Goal: Transaction & Acquisition: Purchase product/service

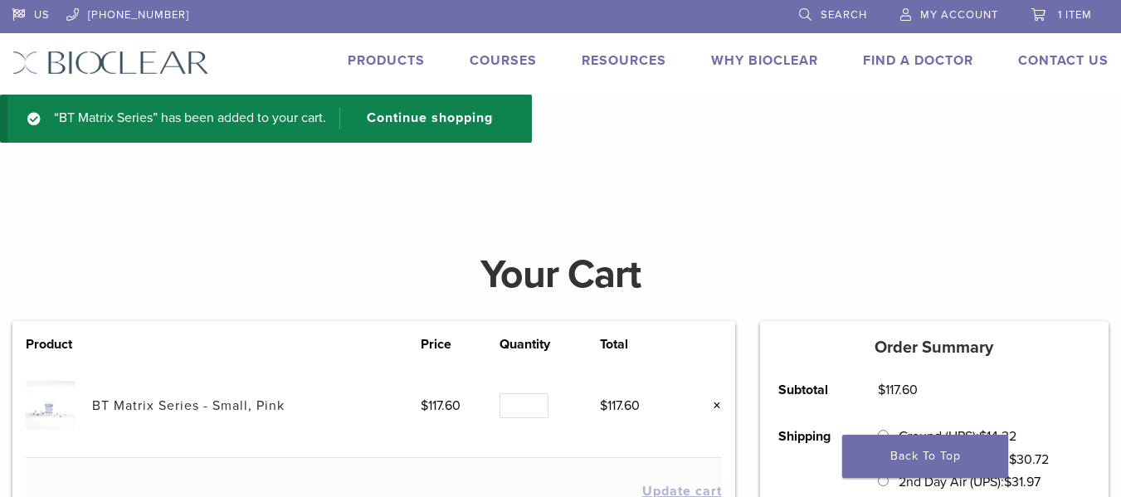
click at [406, 61] on link "Products" at bounding box center [386, 60] width 77 height 17
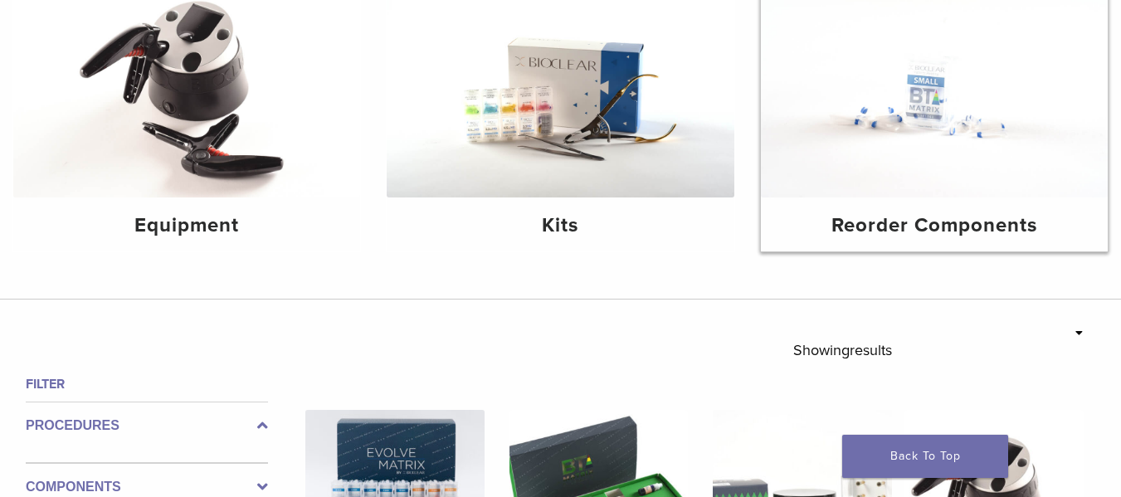
scroll to position [249, 0]
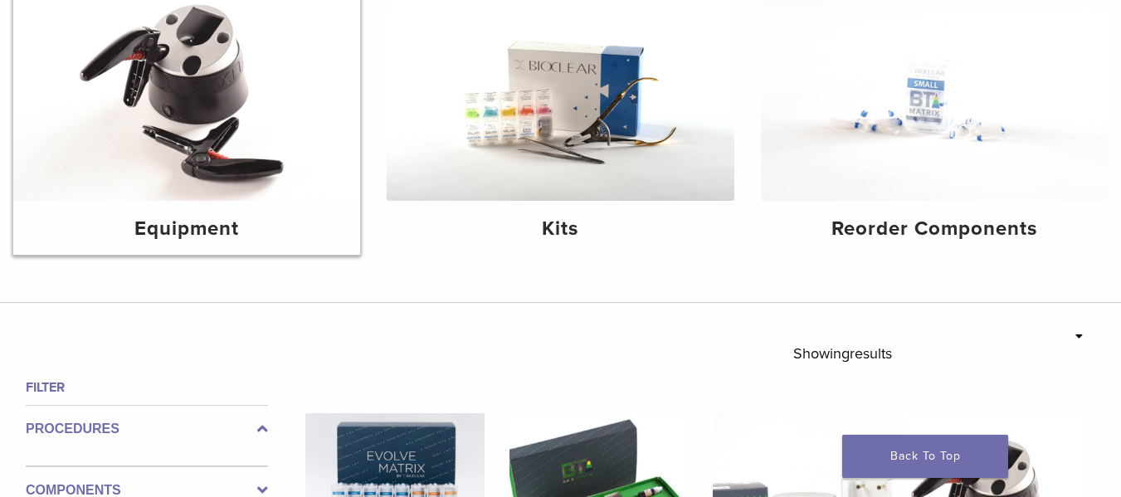
click at [275, 107] on img at bounding box center [186, 85] width 347 height 232
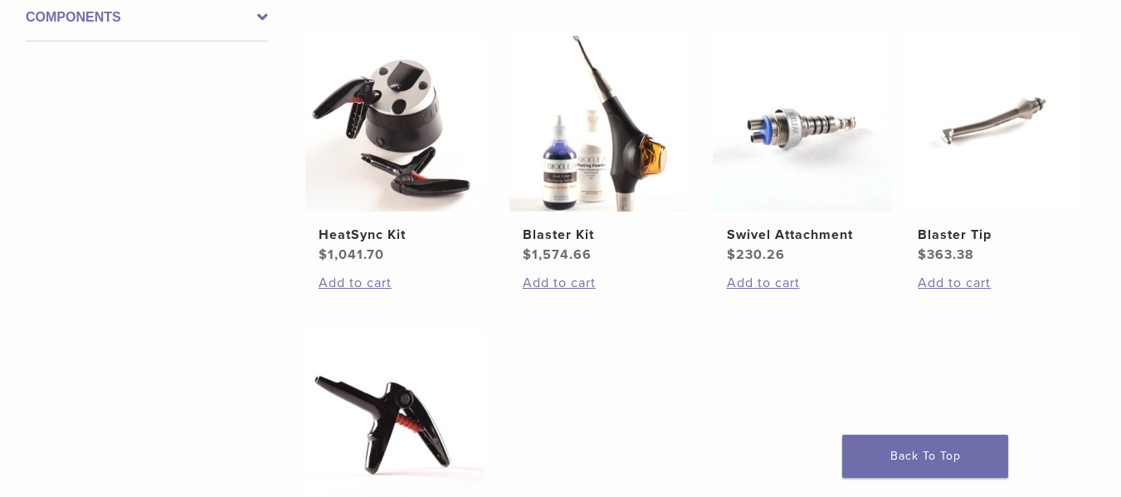
scroll to position [332, 0]
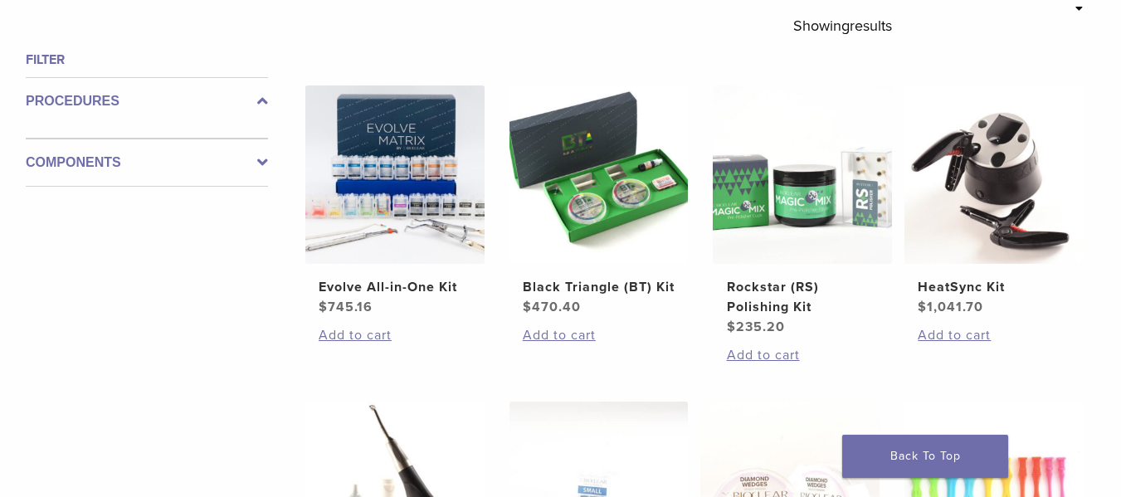
scroll to position [581, 0]
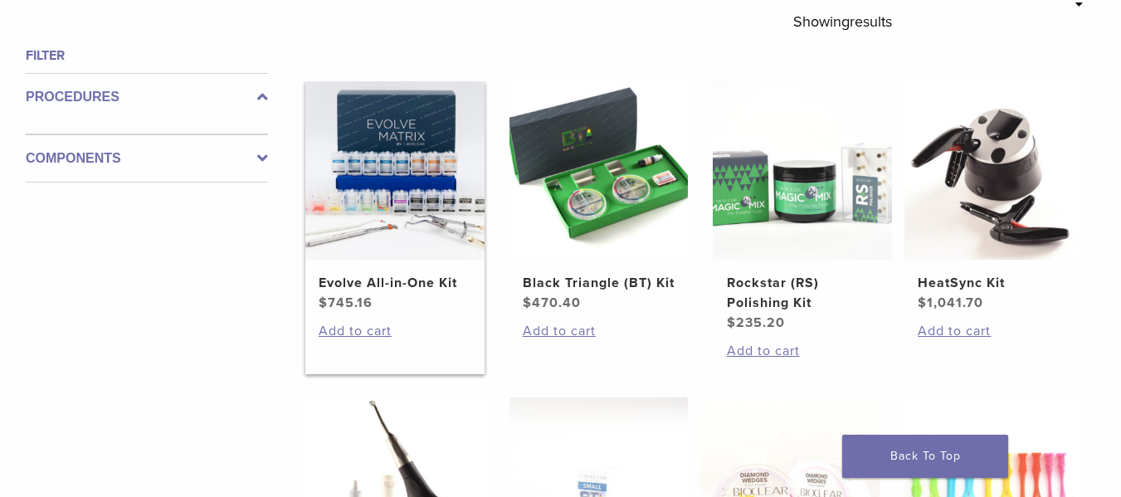
click at [429, 177] on img at bounding box center [394, 170] width 179 height 179
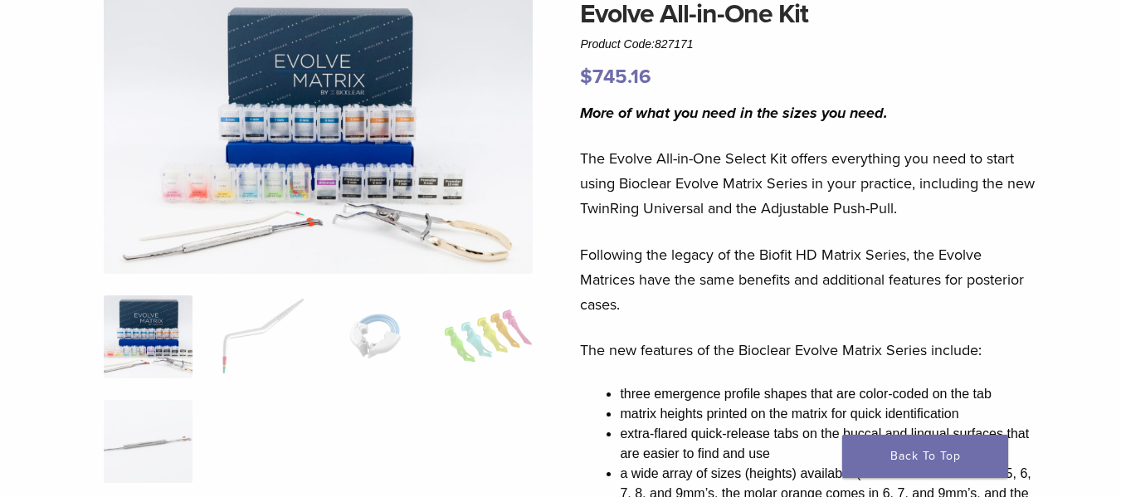
scroll to position [166, 0]
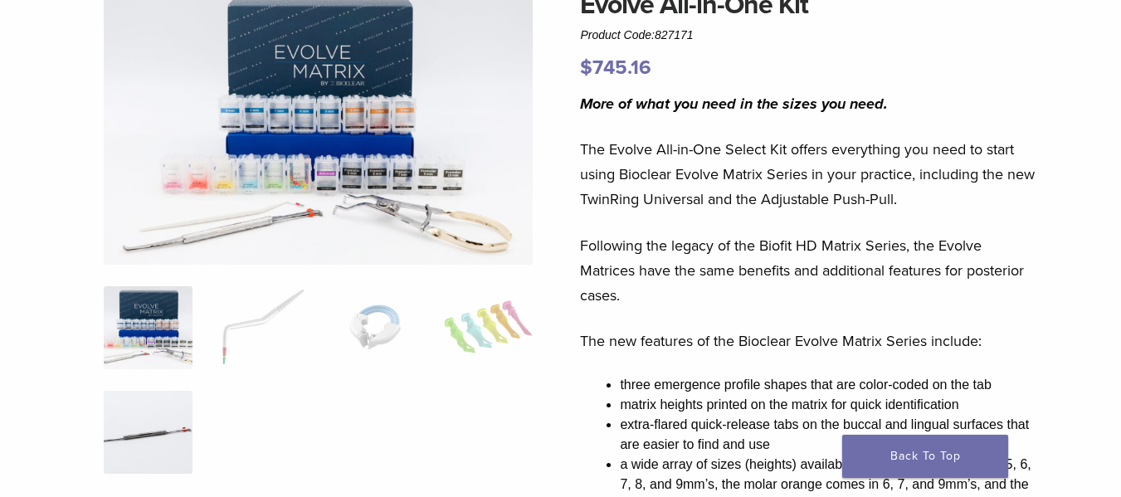
click at [160, 436] on img at bounding box center [148, 432] width 89 height 83
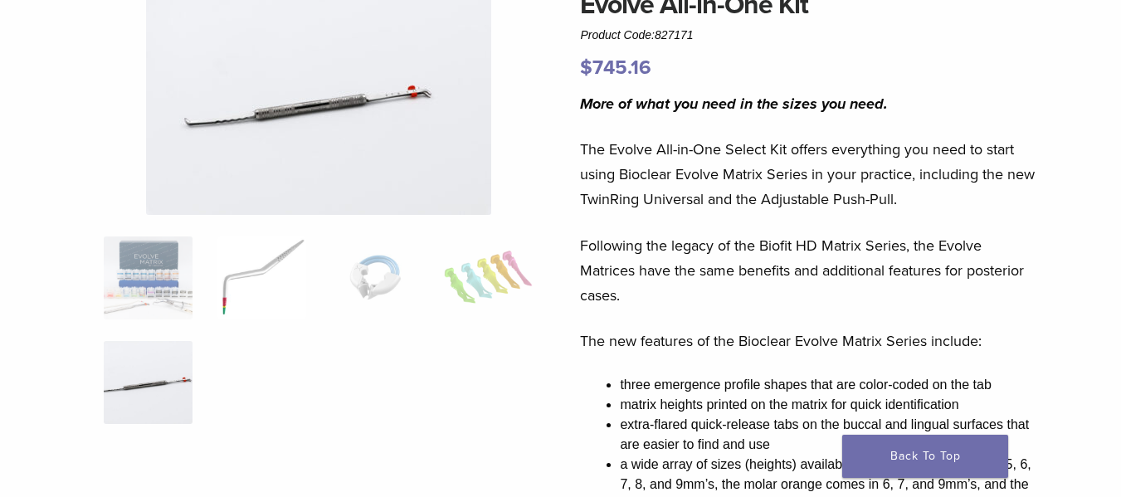
click at [258, 295] on img at bounding box center [261, 278] width 89 height 83
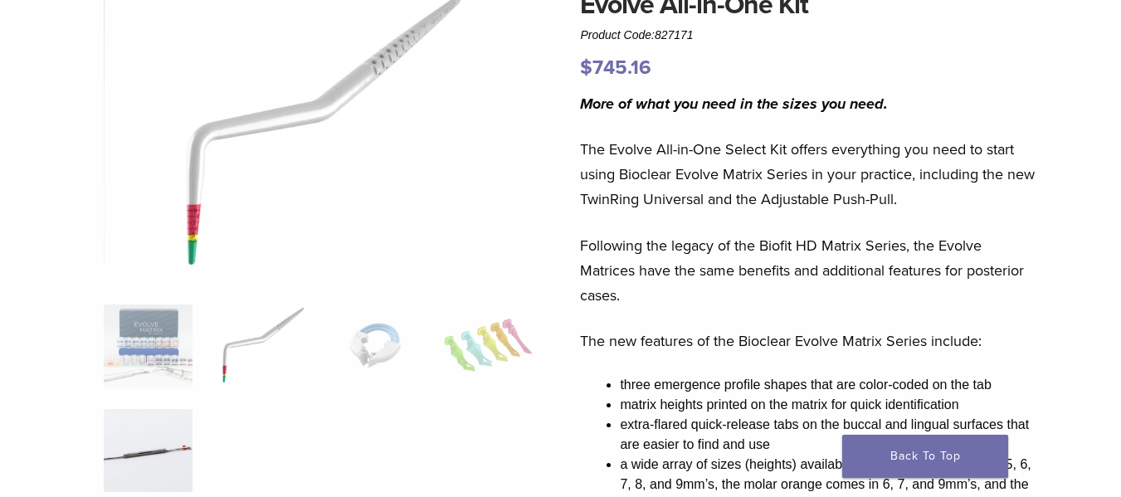
click at [149, 432] on img at bounding box center [148, 450] width 89 height 83
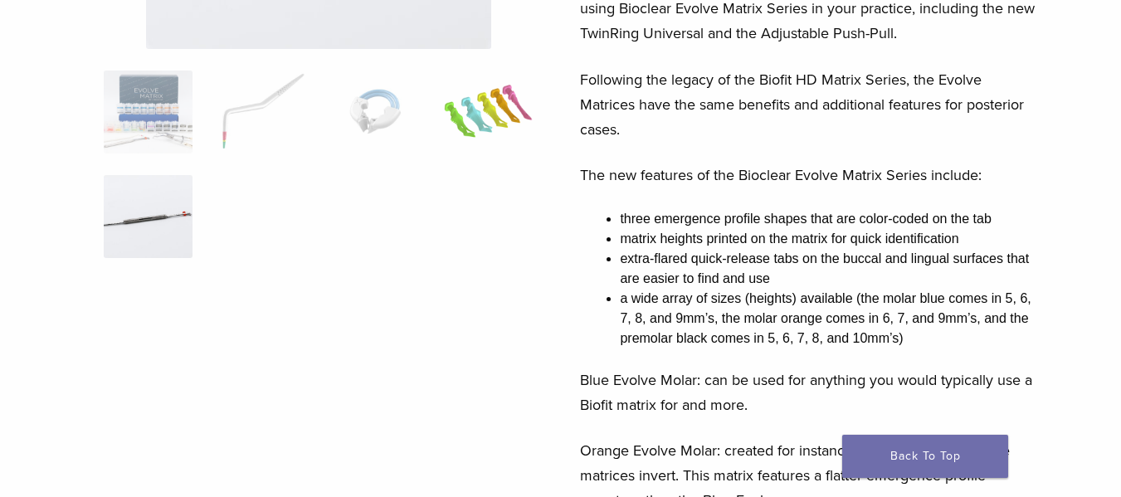
scroll to position [0, 0]
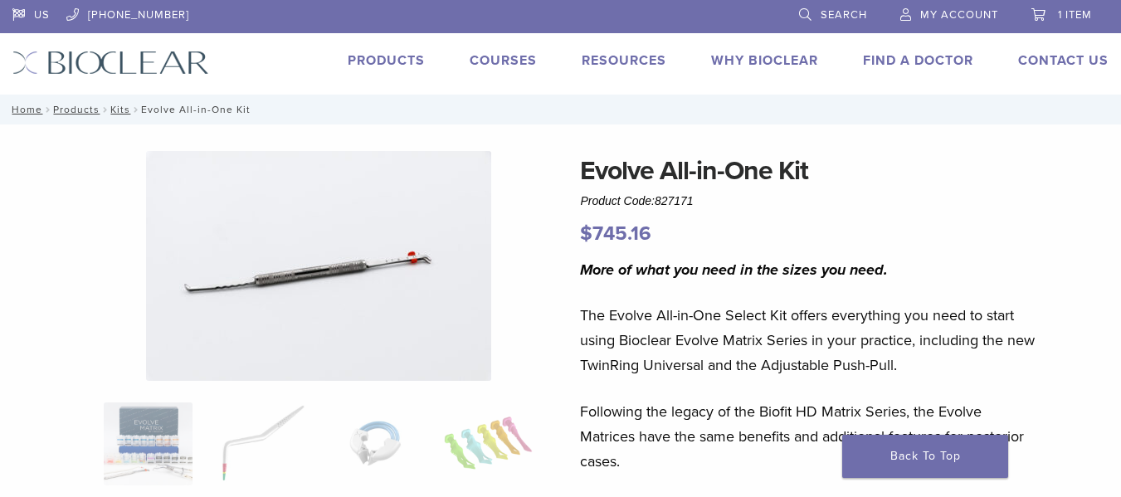
click at [394, 59] on link "Products" at bounding box center [386, 60] width 77 height 17
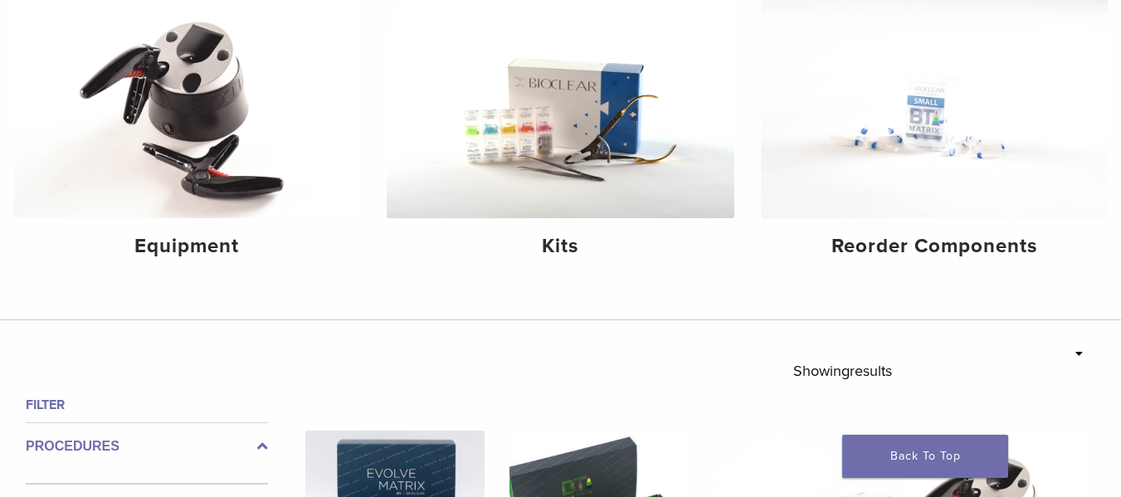
scroll to position [249, 0]
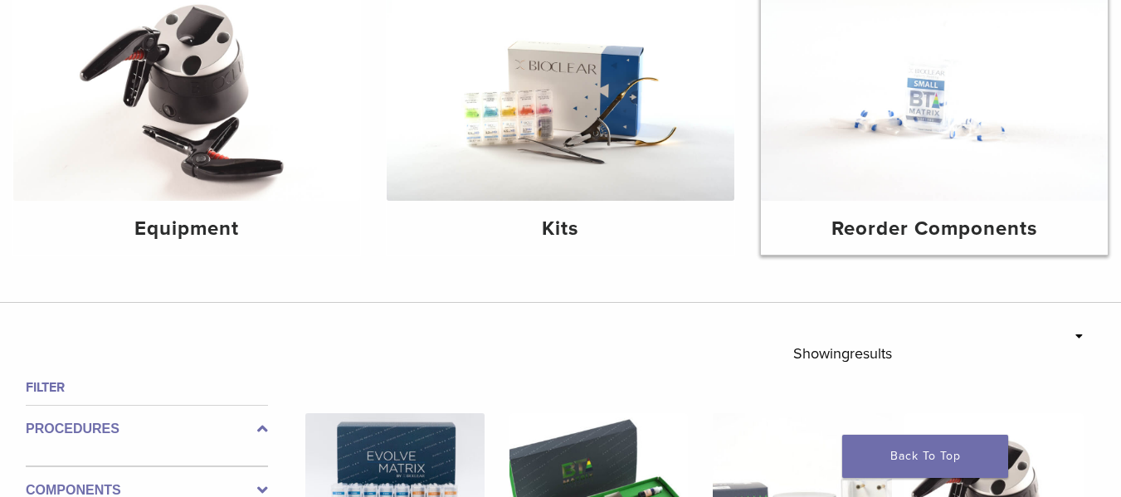
click at [975, 91] on img at bounding box center [934, 85] width 347 height 232
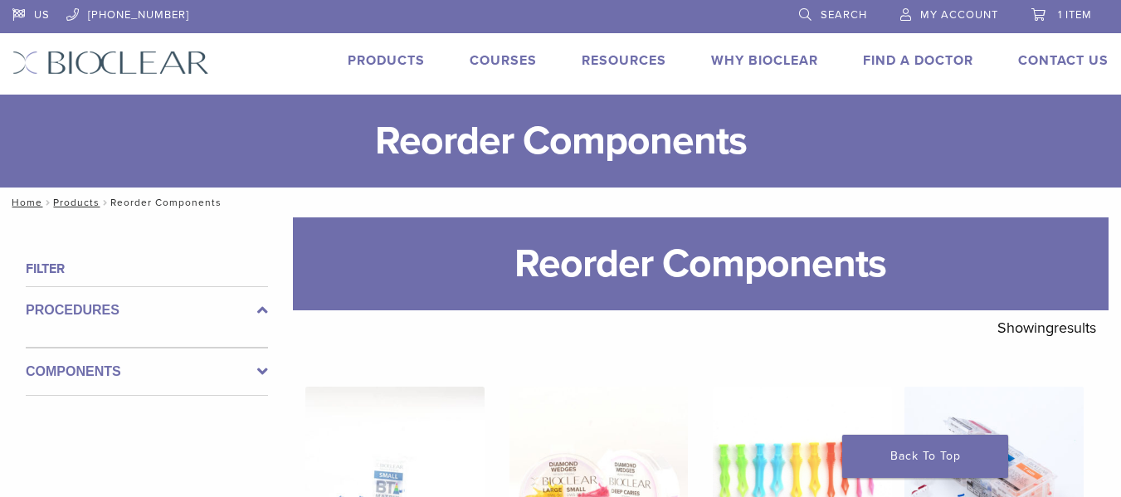
click at [174, 375] on label "Components" at bounding box center [147, 372] width 242 height 20
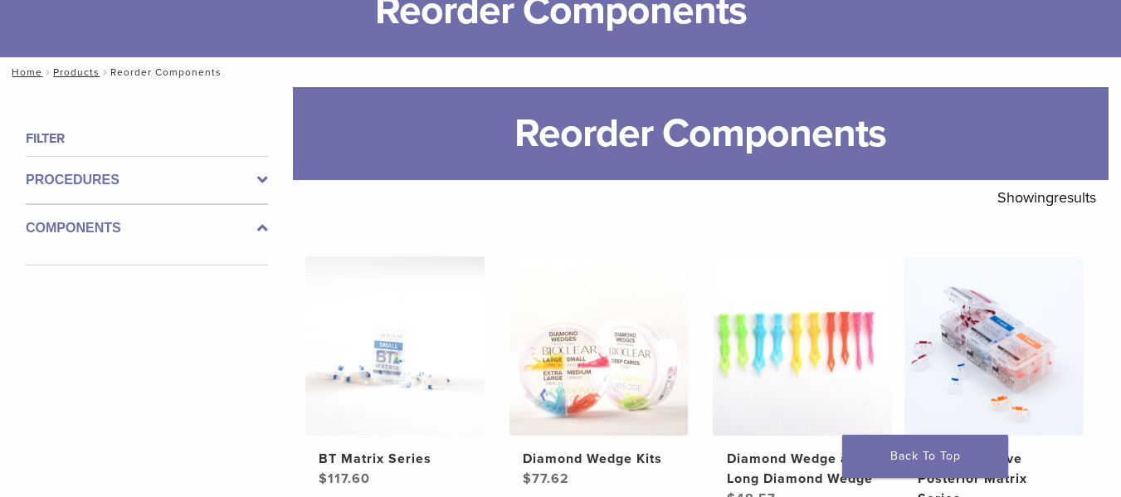
scroll to position [166, 0]
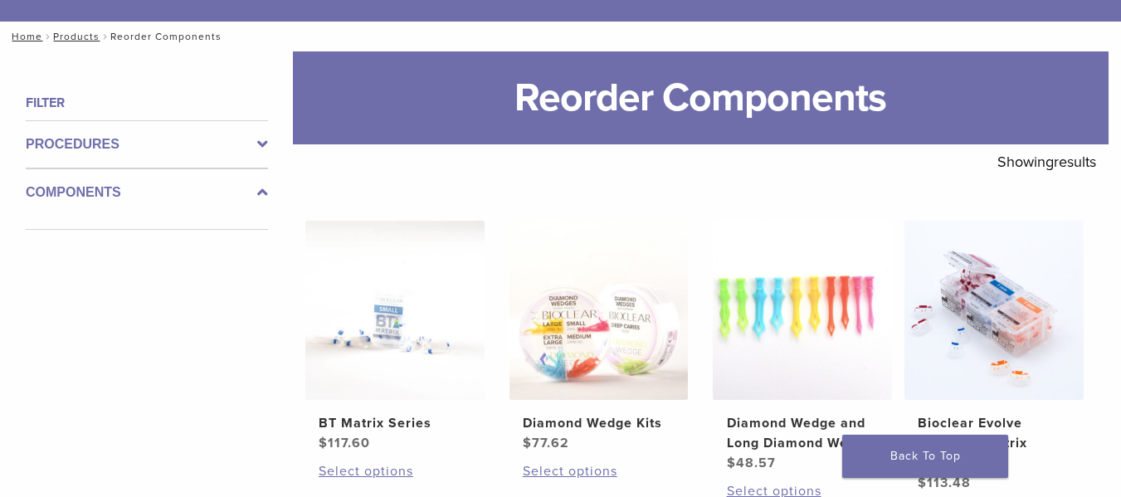
click at [256, 208] on div "Components" at bounding box center [147, 199] width 242 height 61
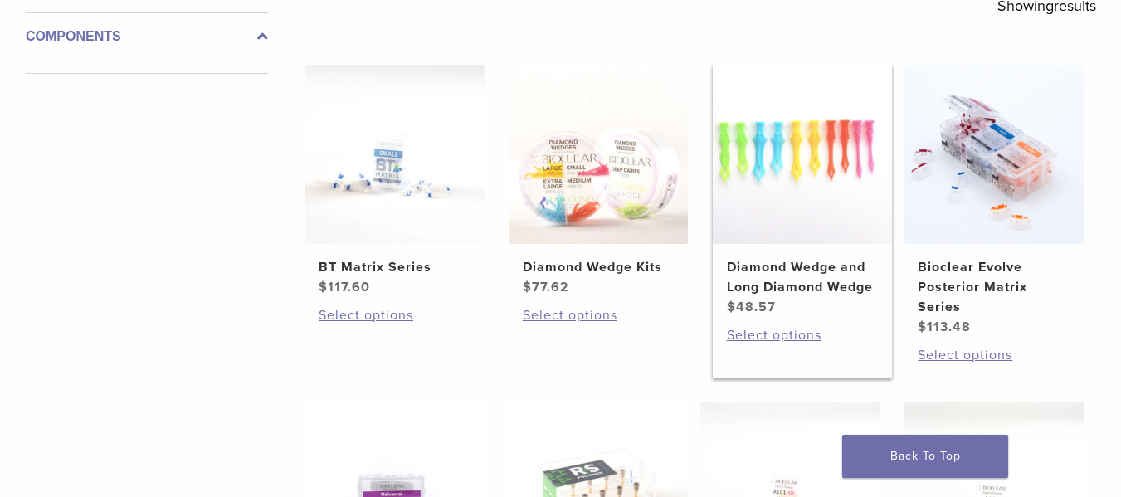
scroll to position [332, 0]
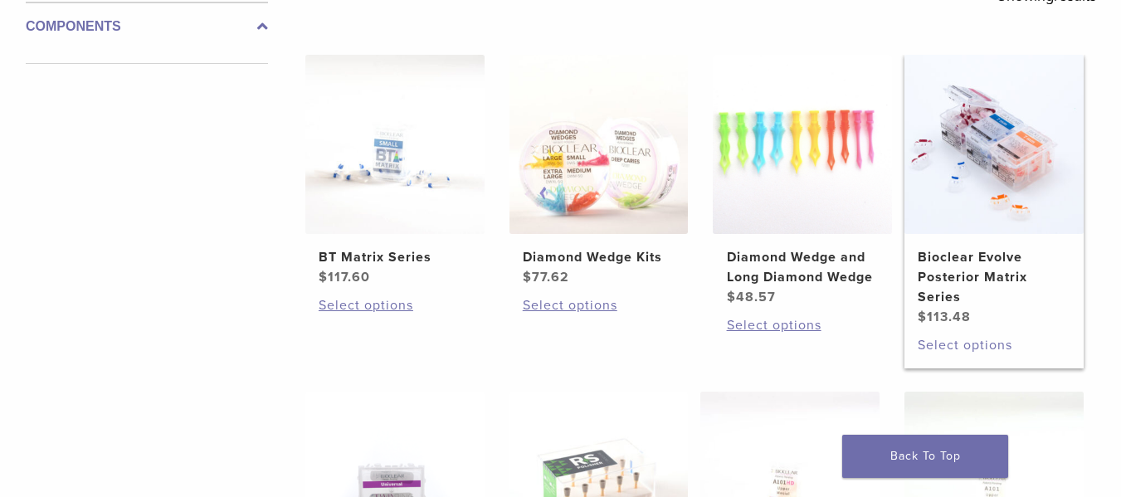
click at [1012, 337] on link "Select options" at bounding box center [994, 345] width 152 height 20
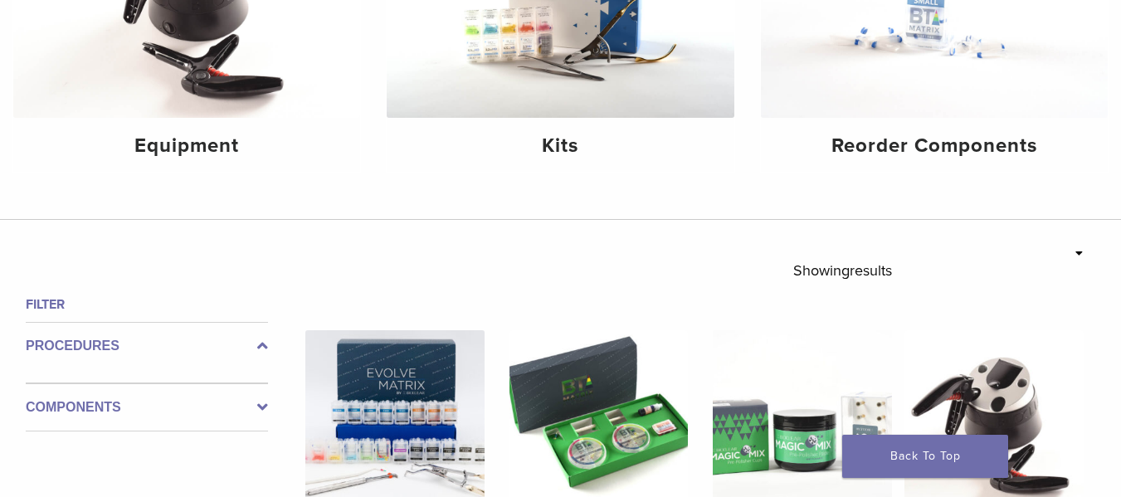
scroll to position [249, 0]
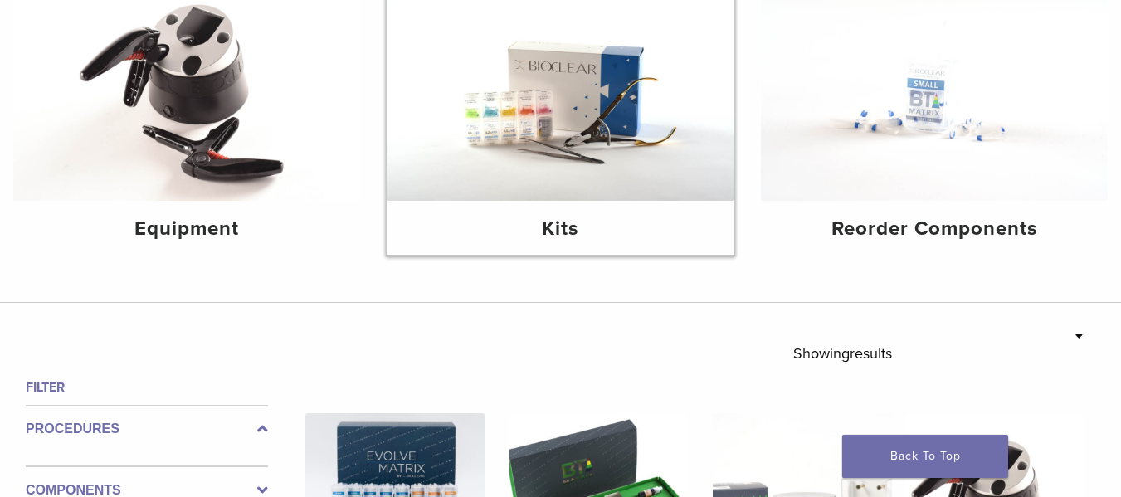
click at [637, 188] on img at bounding box center [560, 85] width 347 height 232
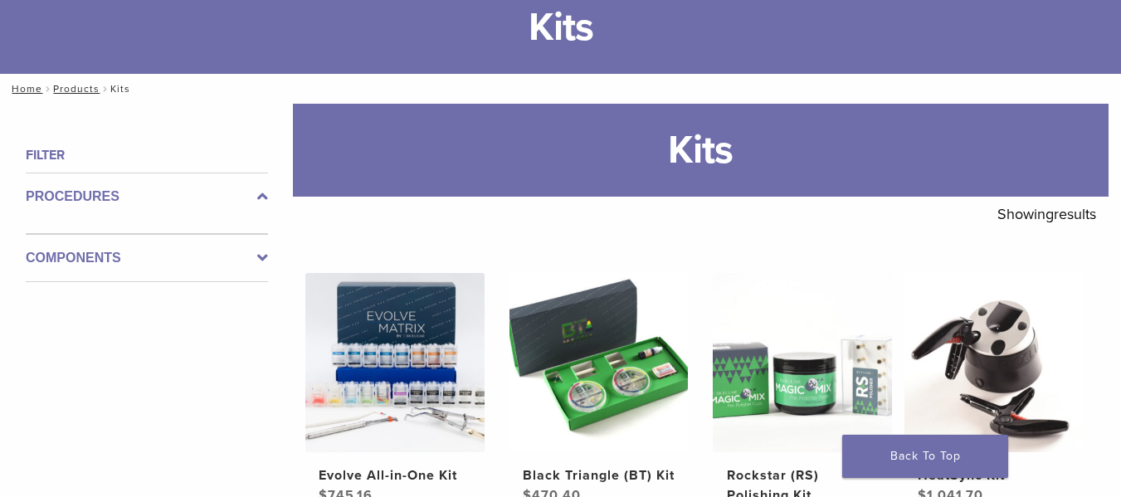
scroll to position [83, 0]
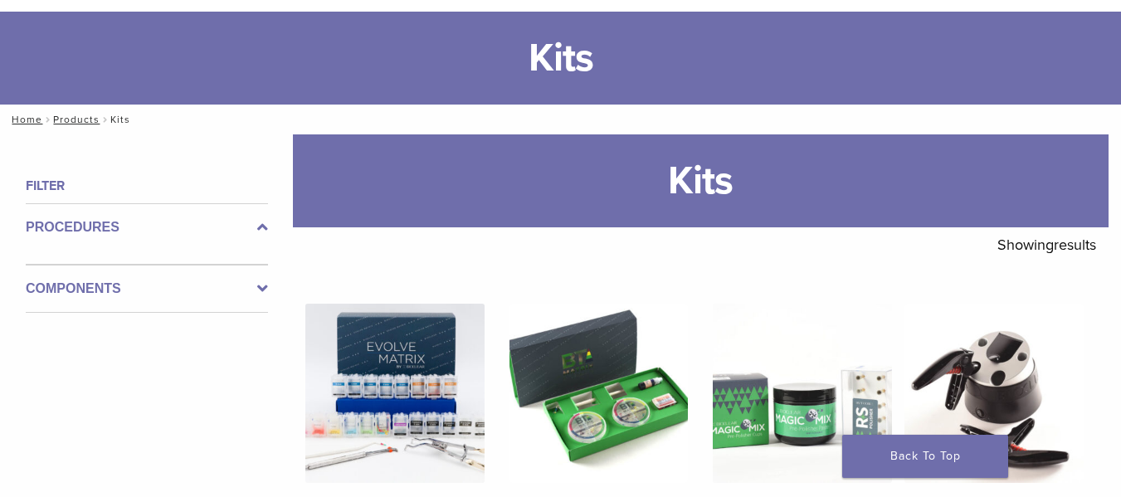
click at [148, 284] on label "Components" at bounding box center [147, 289] width 242 height 20
click at [176, 278] on label "Components" at bounding box center [147, 276] width 242 height 20
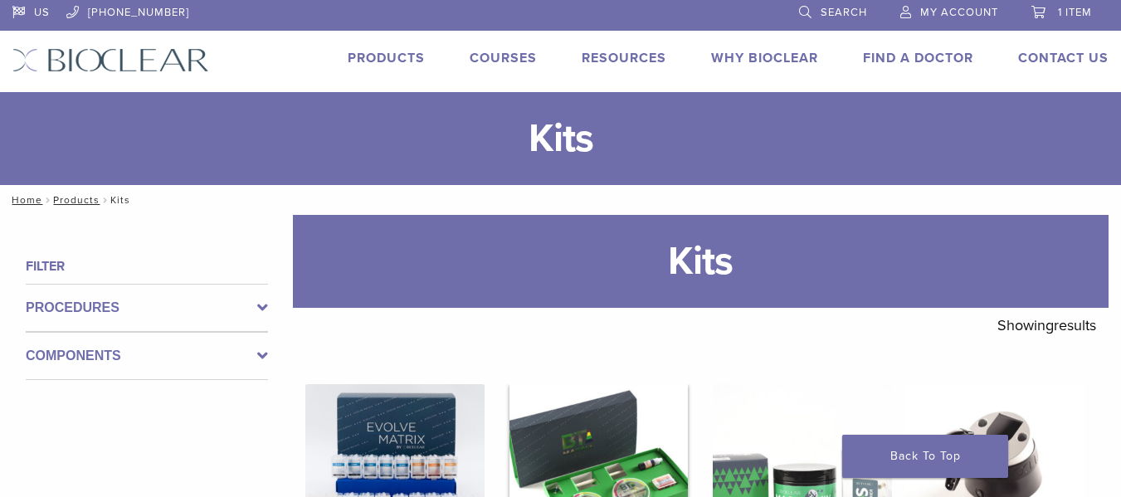
scroll to position [0, 0]
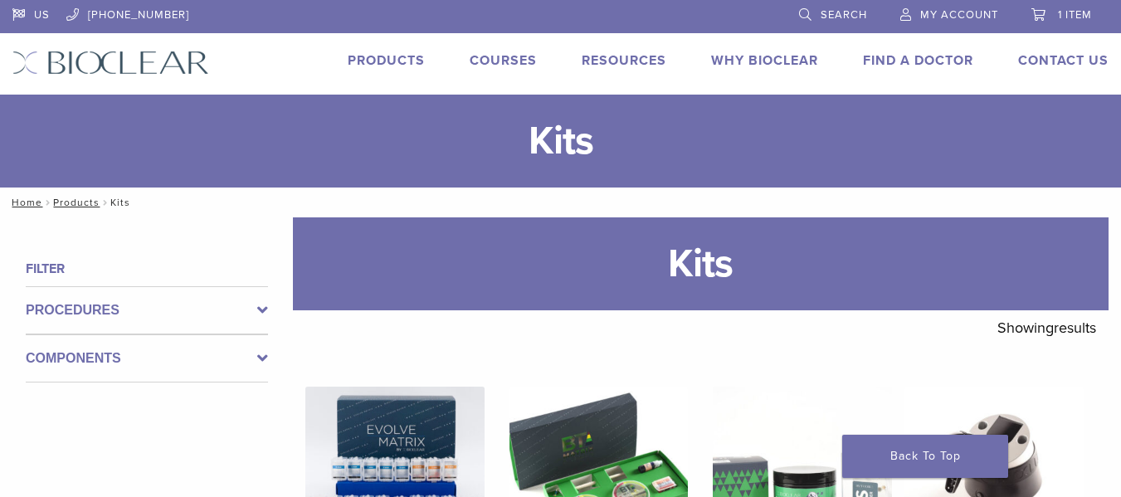
click at [374, 61] on link "Products" at bounding box center [386, 60] width 77 height 17
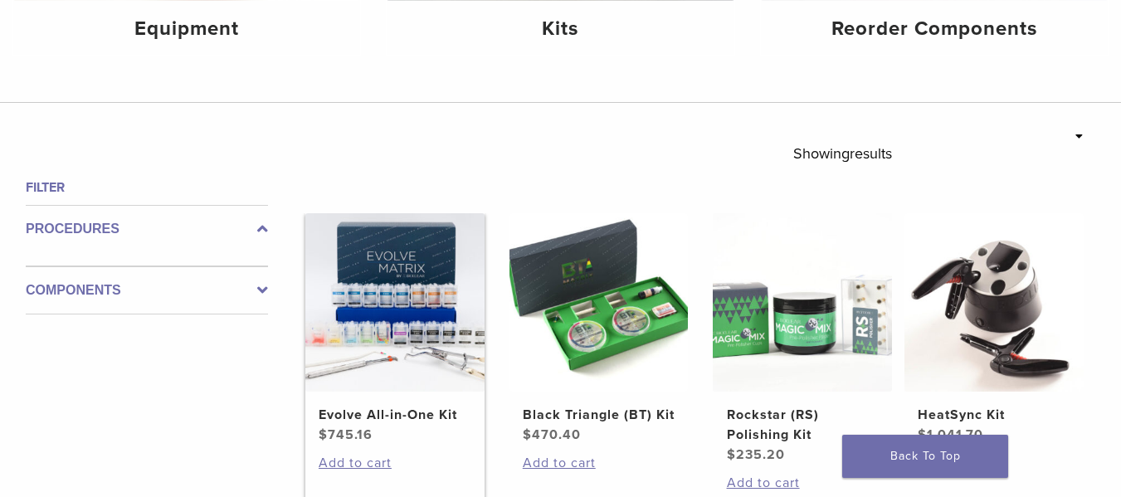
scroll to position [498, 0]
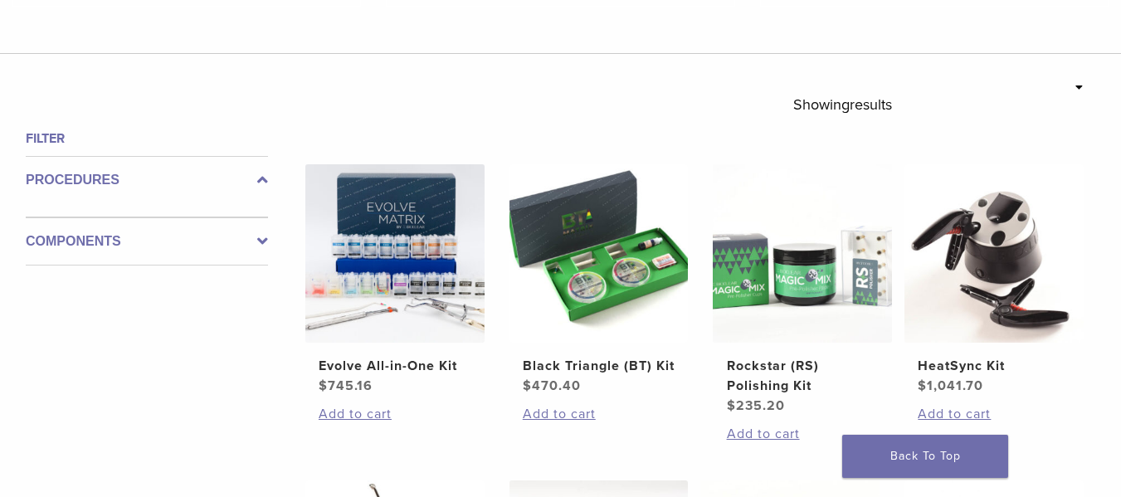
click at [132, 172] on label "Procedures" at bounding box center [147, 180] width 242 height 20
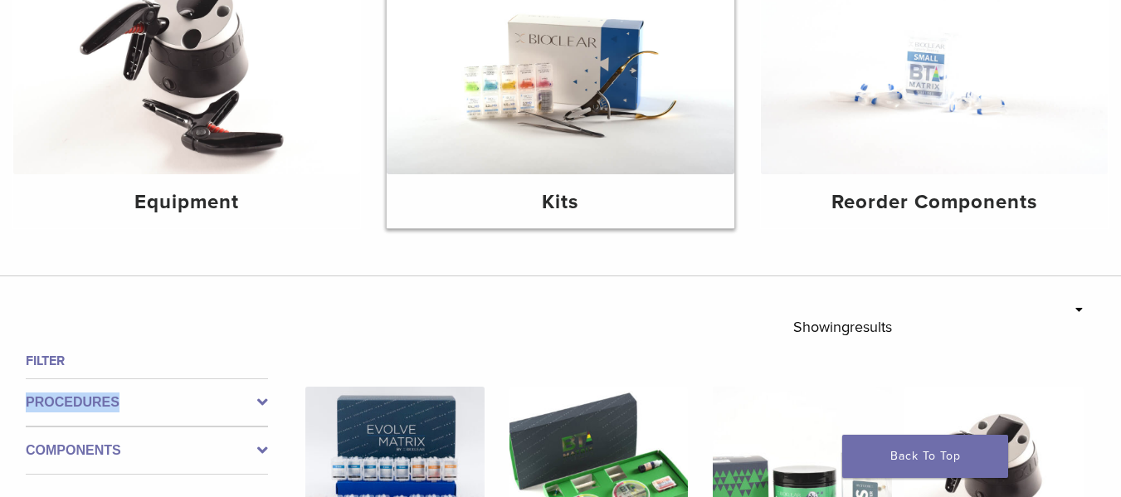
scroll to position [249, 0]
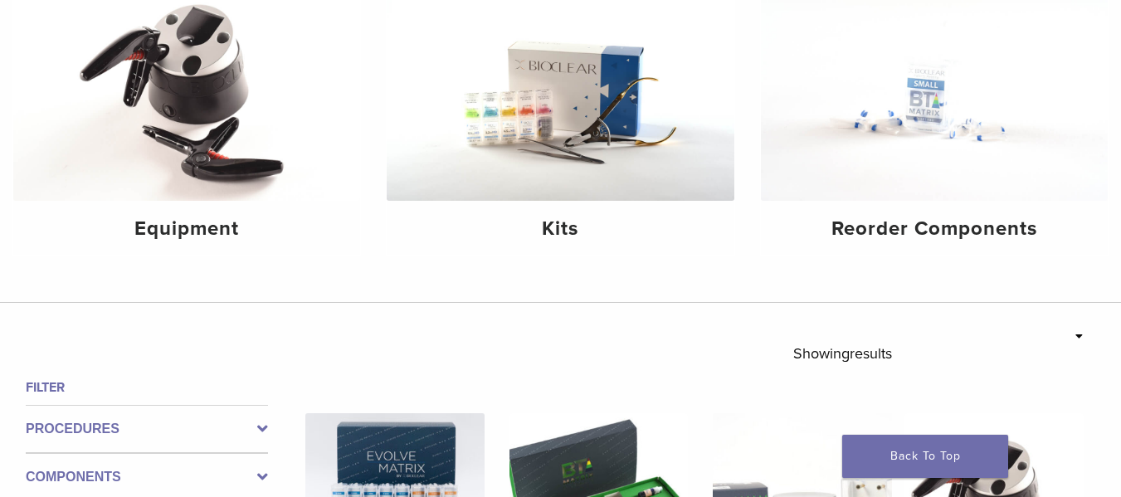
click at [278, 192] on img at bounding box center [186, 85] width 347 height 232
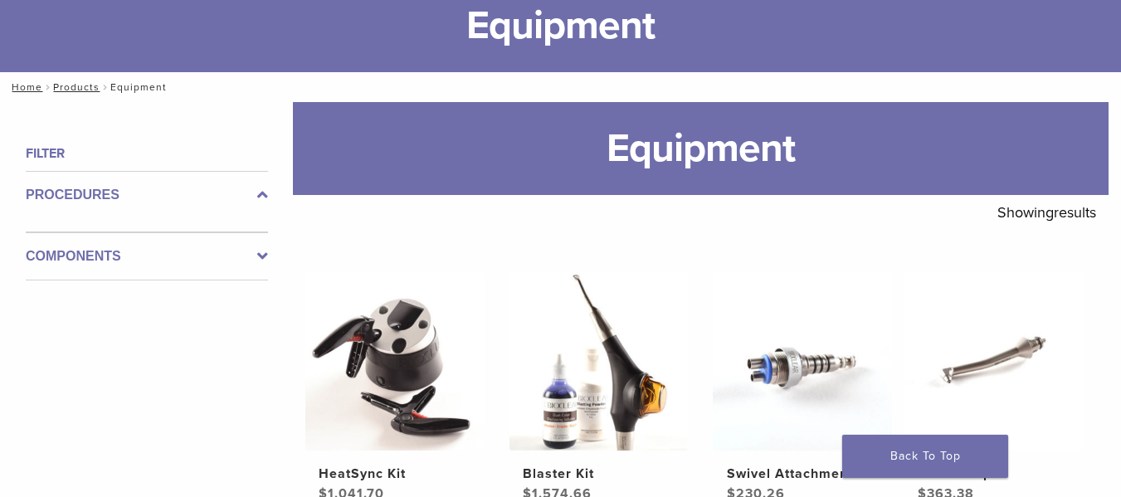
scroll to position [83, 0]
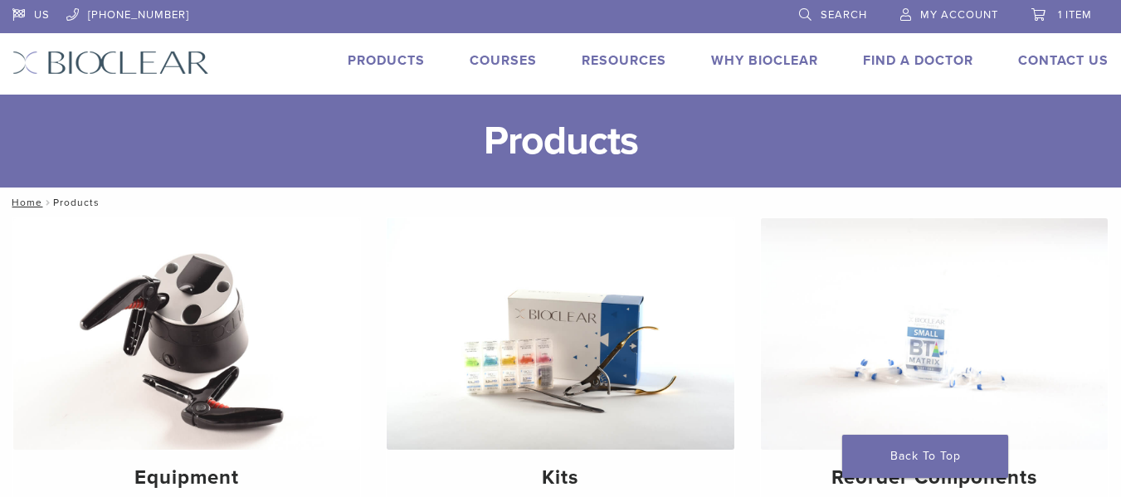
scroll to position [249, 0]
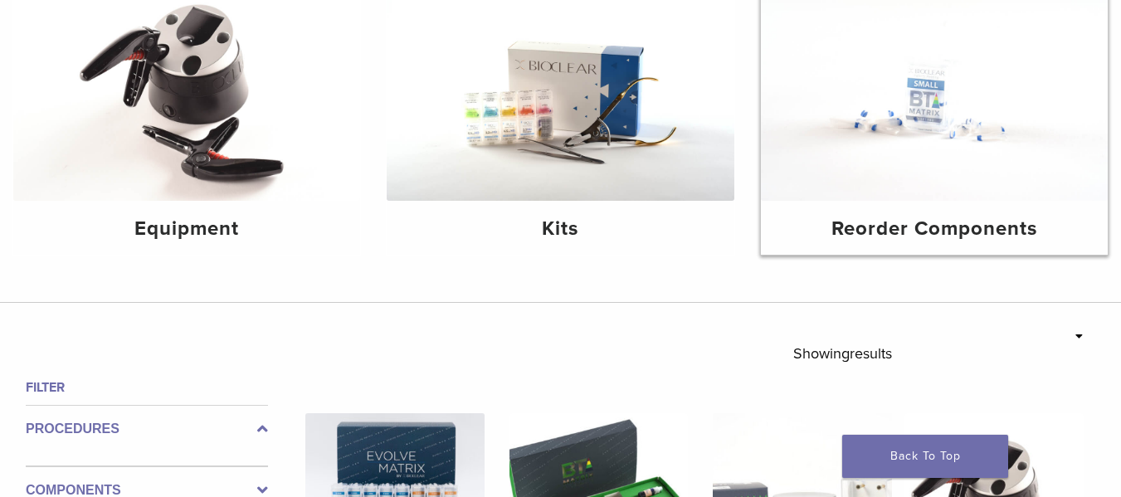
click at [905, 120] on img at bounding box center [934, 85] width 347 height 232
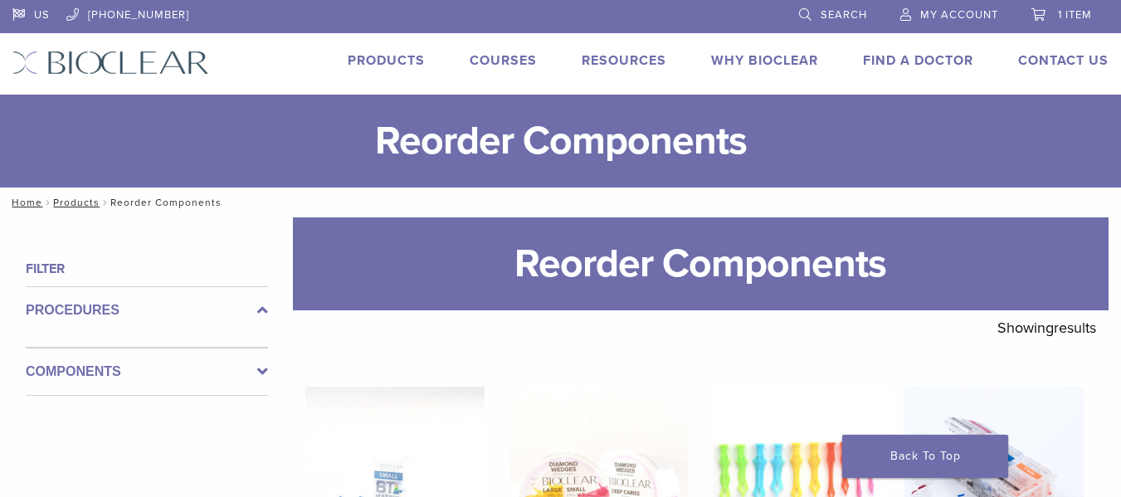
click at [821, 12] on span "Search" at bounding box center [844, 14] width 46 height 13
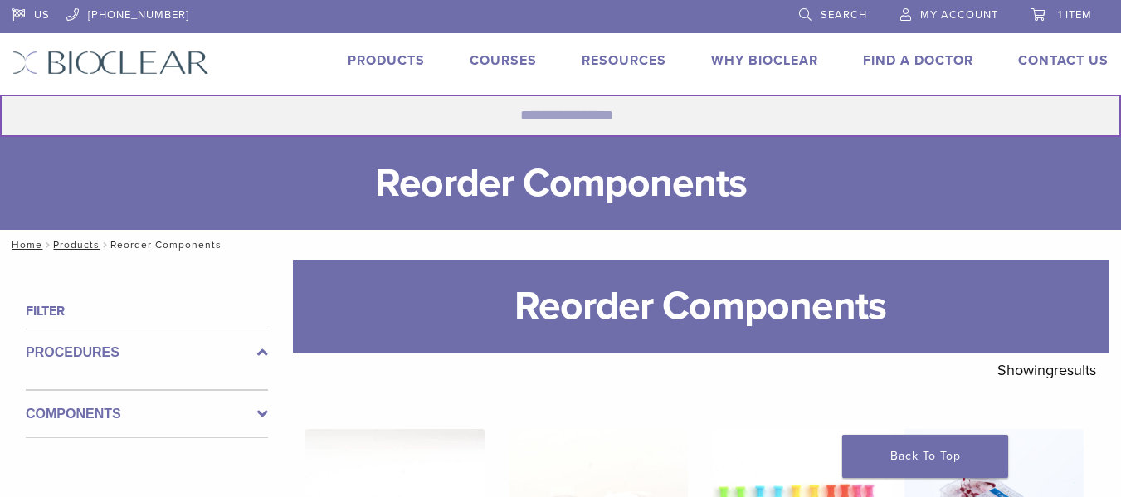
click at [563, 115] on input "Search for:" at bounding box center [560, 116] width 1121 height 42
type input "**********"
click at [0, 94] on button "Search" at bounding box center [-1, 94] width 1 height 1
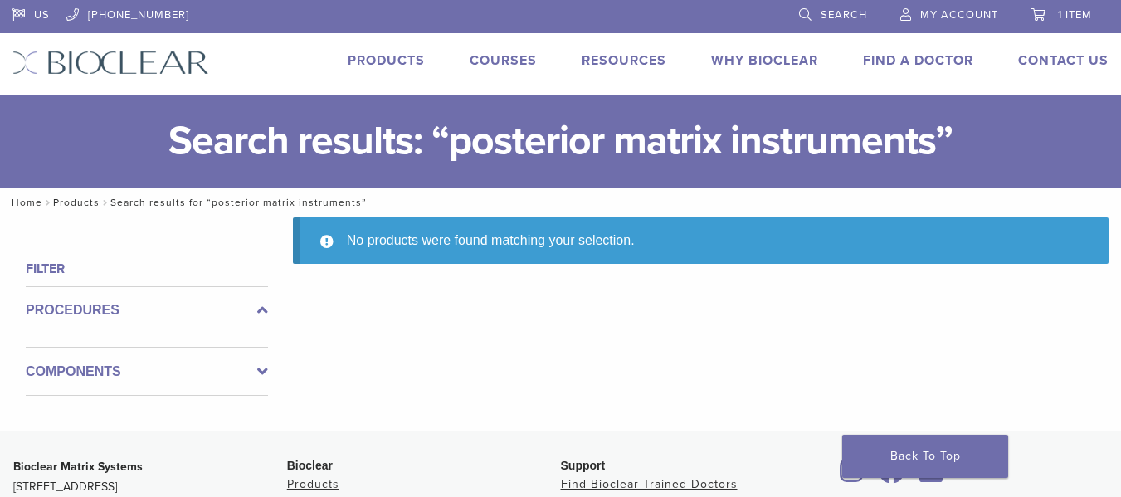
click at [843, 7] on link "Search" at bounding box center [833, 12] width 68 height 25
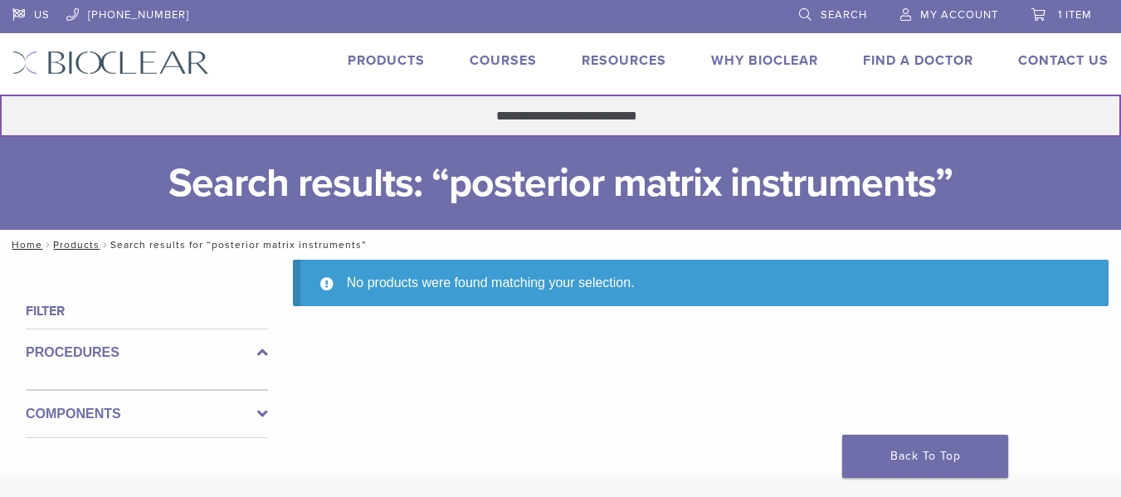
click at [577, 118] on input "**********" at bounding box center [560, 116] width 1121 height 42
type input "**********"
click at [0, 94] on button "Search" at bounding box center [-1, 94] width 1 height 1
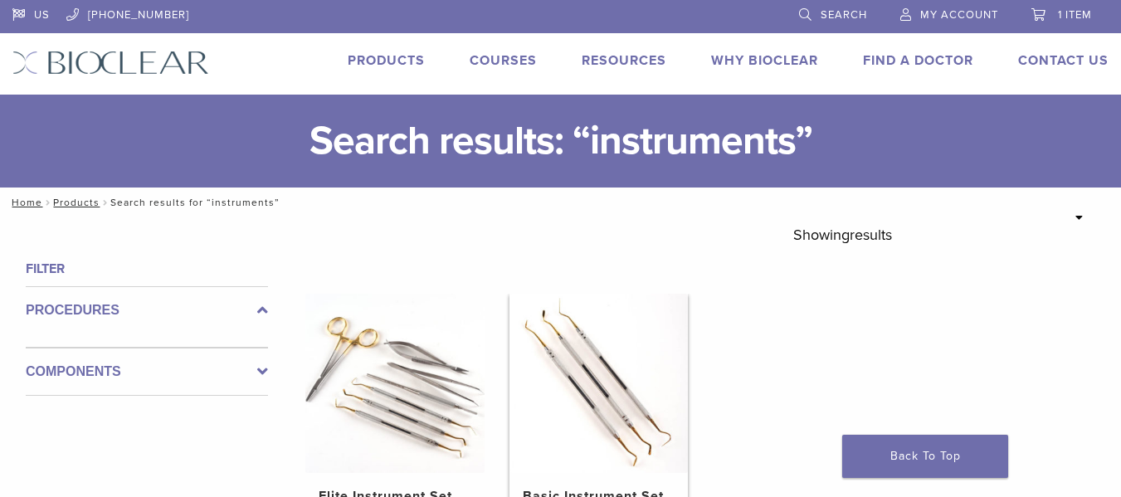
scroll to position [166, 0]
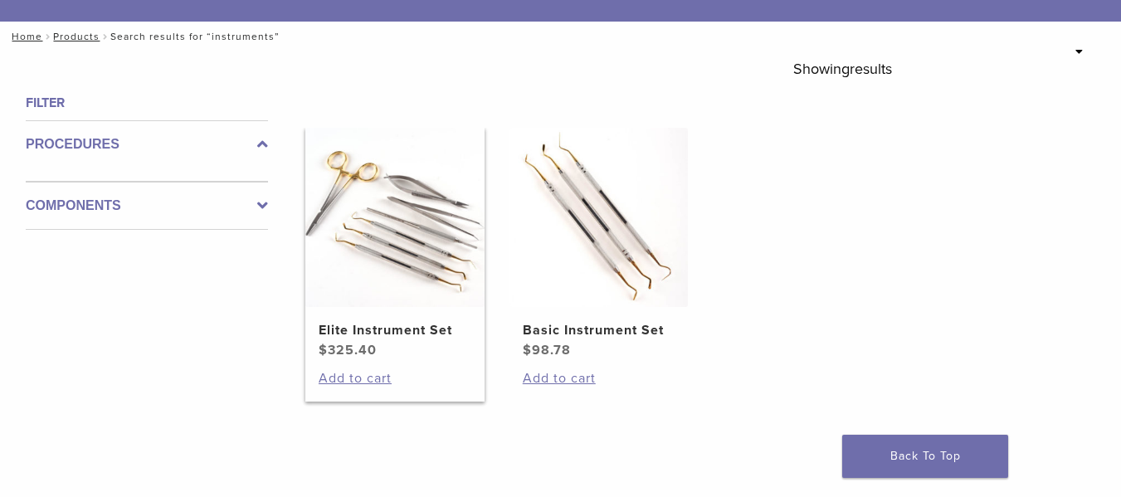
click at [423, 309] on link "Elite Instrument Set $ 325.40" at bounding box center [394, 244] width 179 height 232
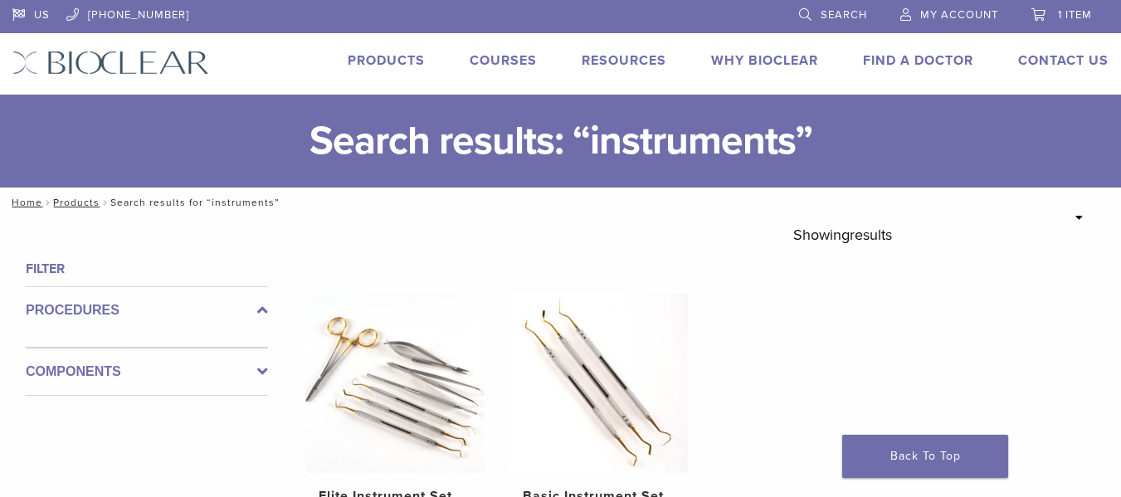
click at [39, 267] on h4 "Filter" at bounding box center [147, 269] width 242 height 20
click at [804, 15] on link "Search" at bounding box center [833, 12] width 68 height 25
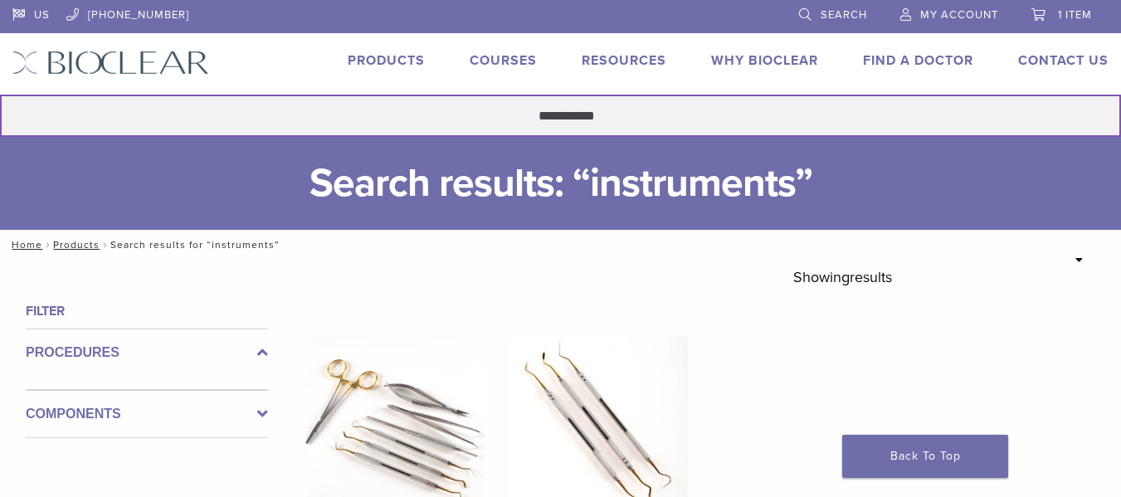
click at [634, 112] on input "**********" at bounding box center [560, 116] width 1121 height 42
type input "*********"
click at [0, 94] on button "Search" at bounding box center [-1, 94] width 1 height 1
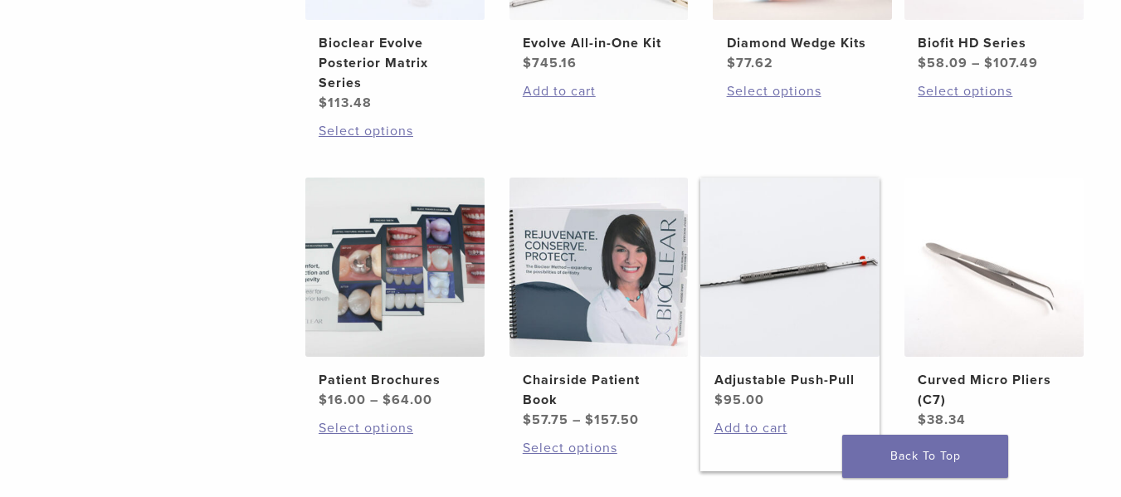
scroll to position [498, 0]
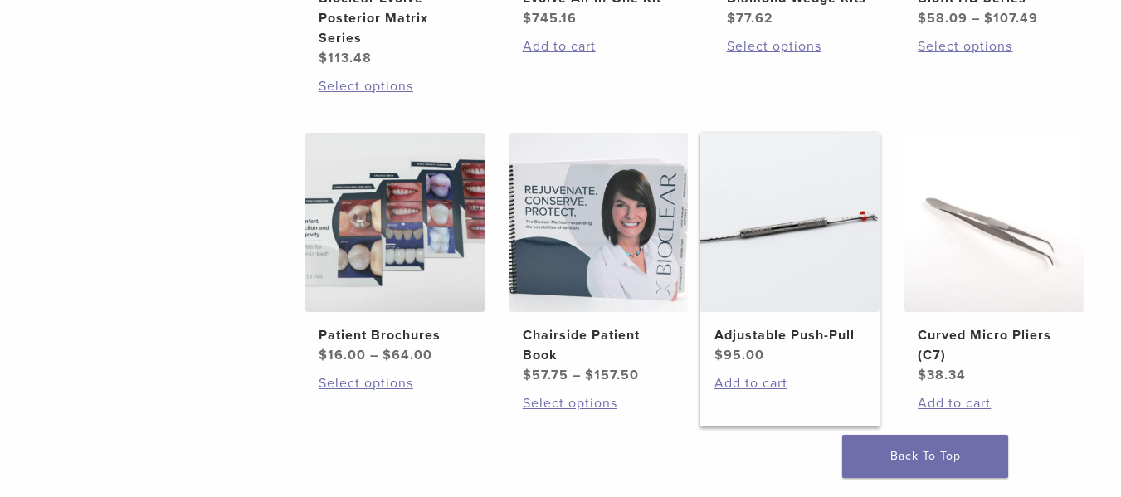
click at [827, 233] on img at bounding box center [790, 222] width 179 height 179
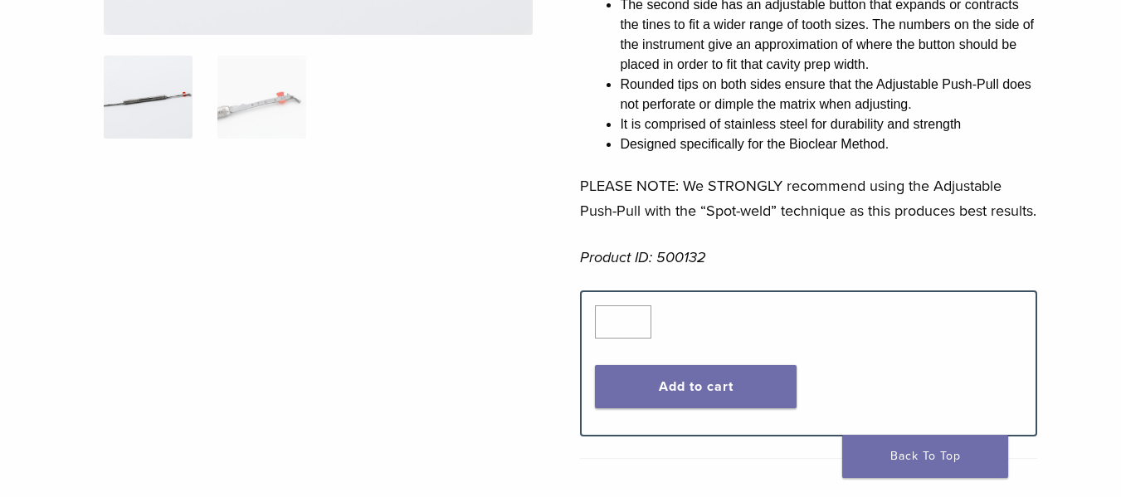
scroll to position [415, 0]
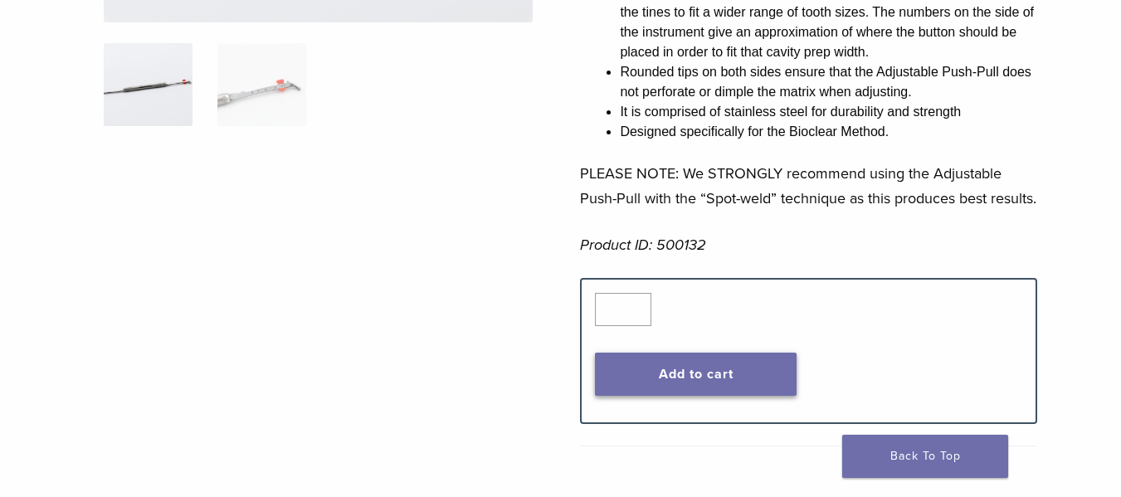
click at [750, 396] on button "Add to cart" at bounding box center [695, 374] width 201 height 43
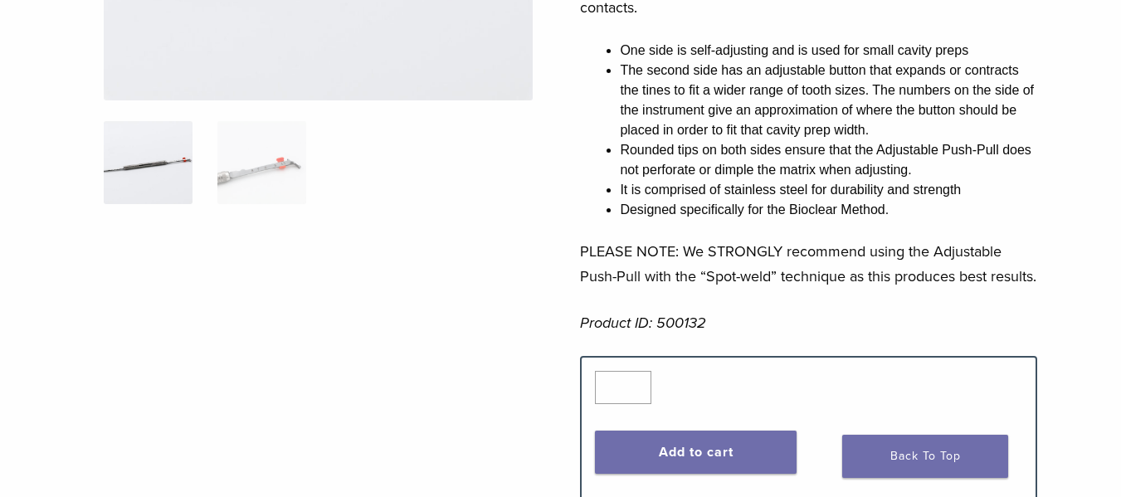
scroll to position [83, 0]
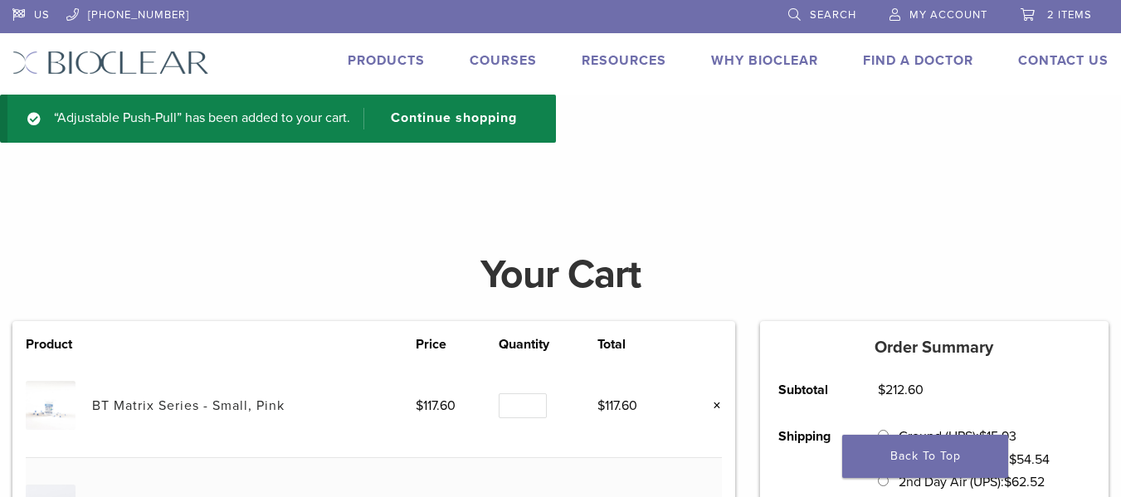
click at [836, 16] on span "Search" at bounding box center [833, 14] width 46 height 13
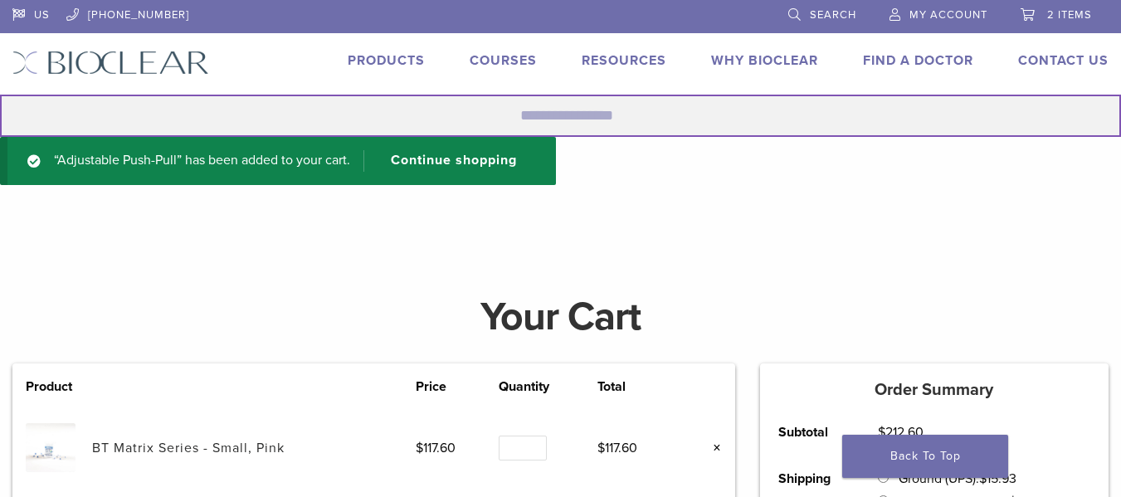
click at [575, 121] on input "Search for:" at bounding box center [560, 116] width 1121 height 42
type input "**********"
click at [0, 94] on button "Search" at bounding box center [-1, 94] width 1 height 1
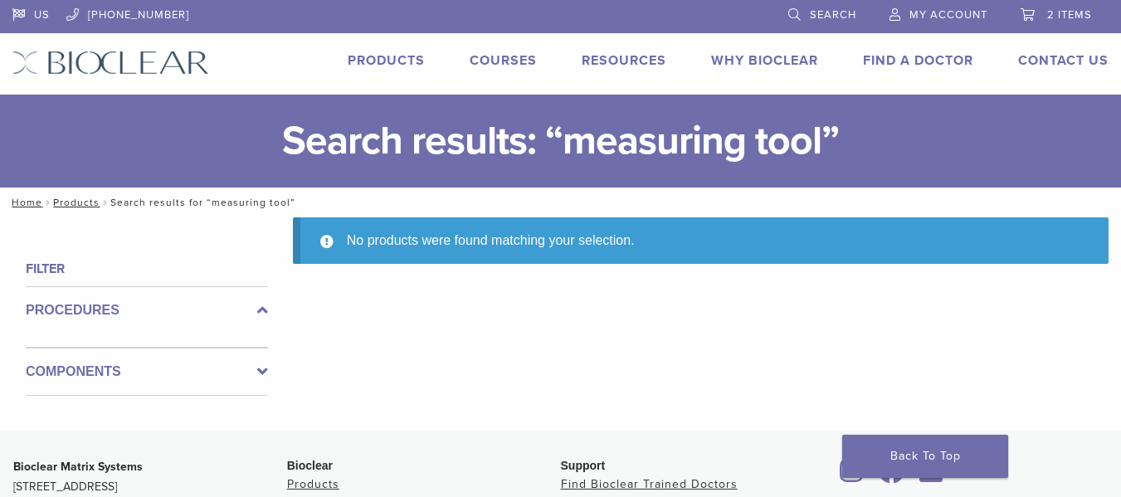
click at [838, 7] on link "Search" at bounding box center [823, 12] width 68 height 25
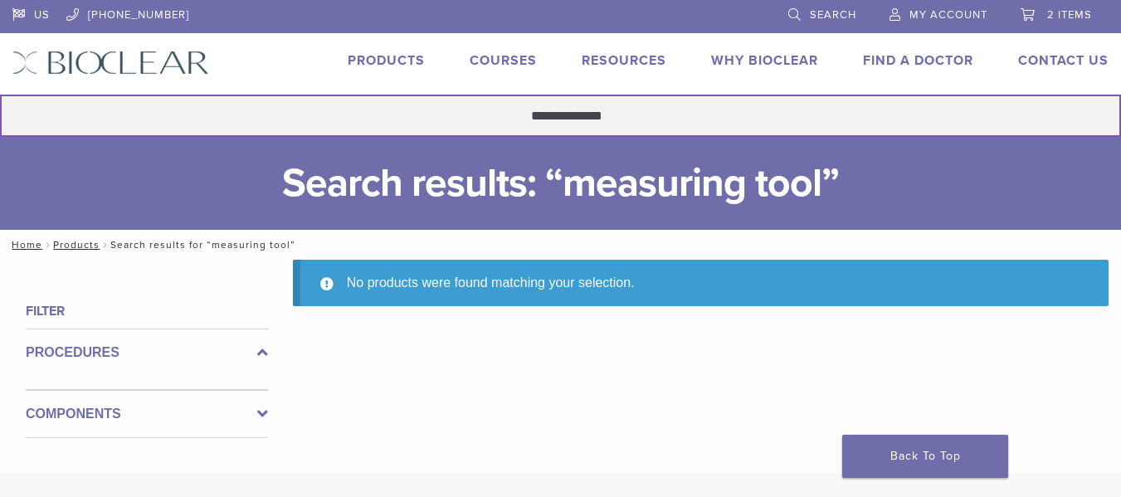
click at [549, 110] on input "**********" at bounding box center [560, 116] width 1121 height 42
type input "*********"
click at [0, 94] on button "Search" at bounding box center [-1, 94] width 1 height 1
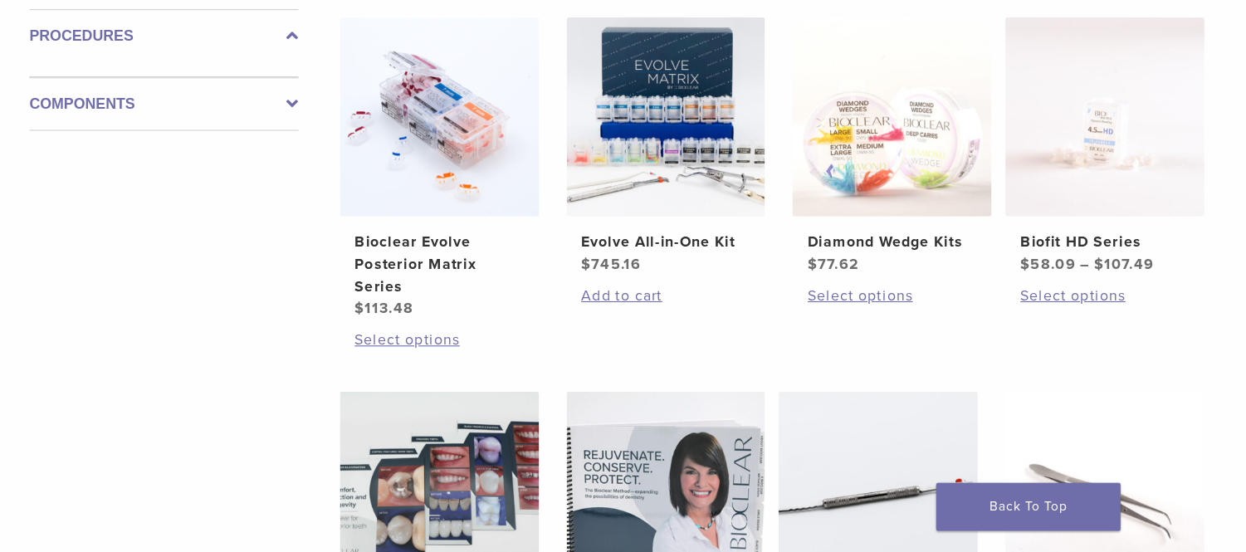
scroll to position [249, 0]
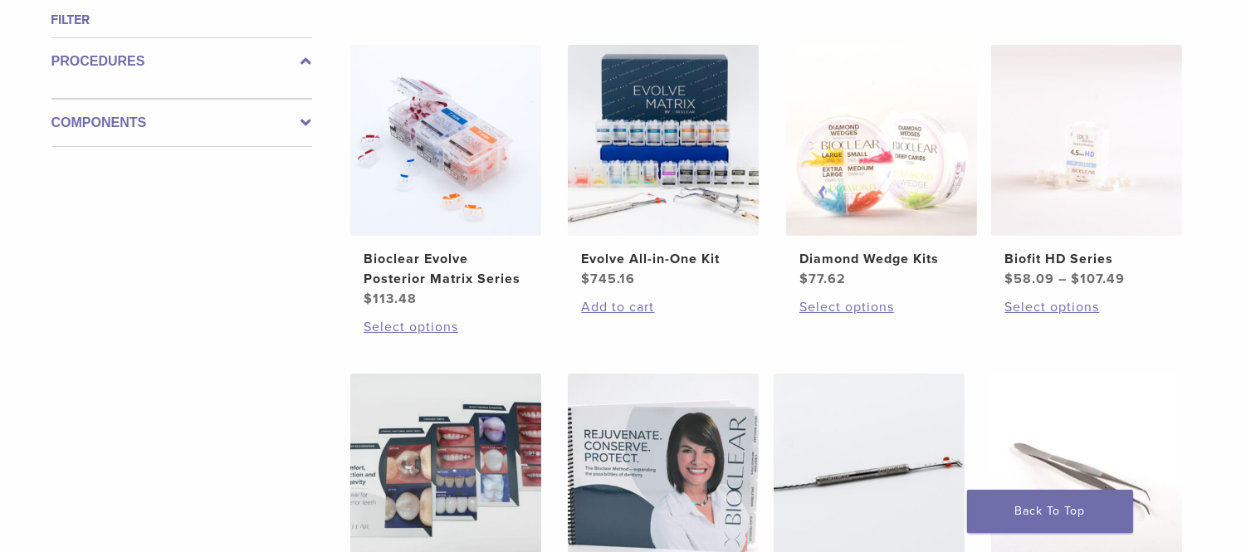
drag, startPoint x: 1115, startPoint y: 5, endPoint x: 270, endPoint y: 300, distance: 895.2
click at [268, 301] on div "Filter Procedures Components" at bounding box center [175, 386] width 274 height 753
click at [709, 139] on img at bounding box center [663, 140] width 191 height 191
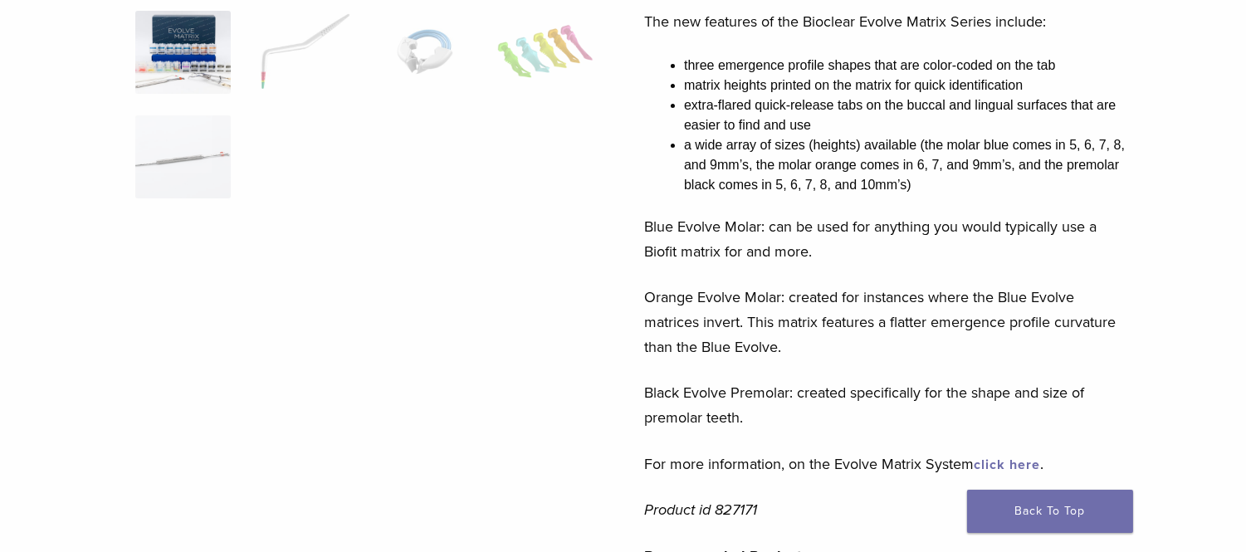
scroll to position [276, 0]
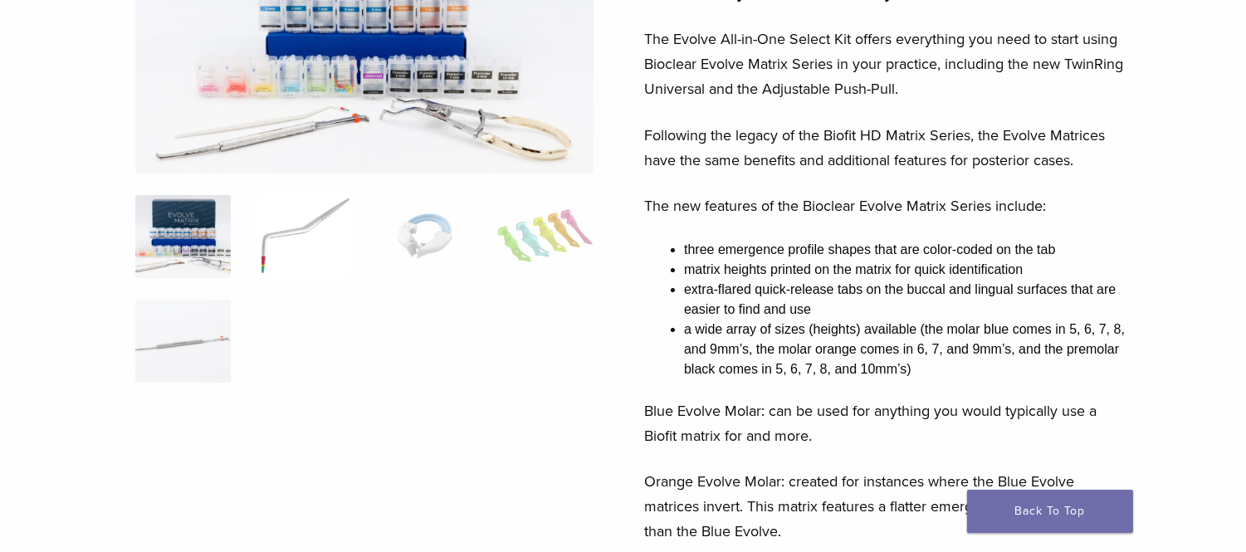
click at [293, 217] on img at bounding box center [303, 236] width 95 height 83
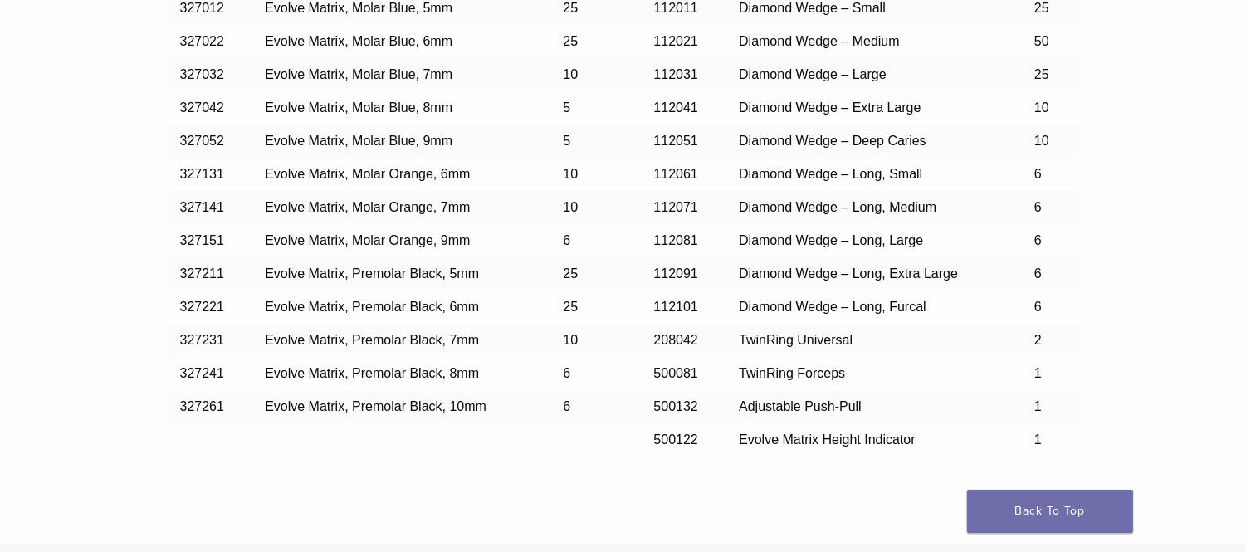
scroll to position [1660, 0]
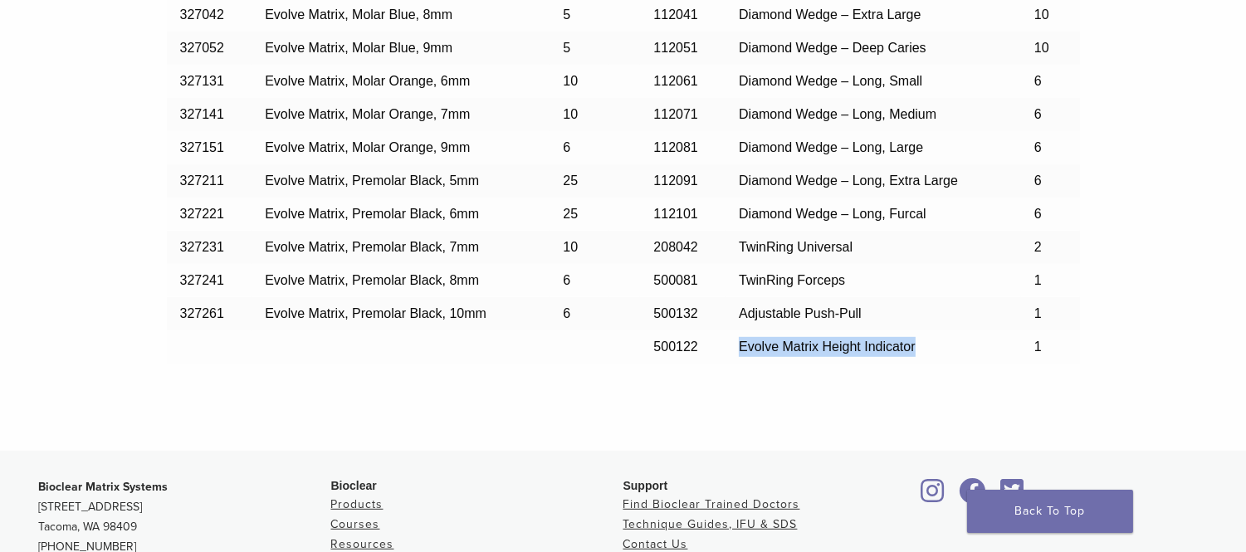
drag, startPoint x: 742, startPoint y: 349, endPoint x: 915, endPoint y: 347, distance: 172.7
click at [915, 347] on td "Evolve Matrix Height Indicator" at bounding box center [873, 346] width 296 height 33
copy span "Evolve Matrix Height Indicator"
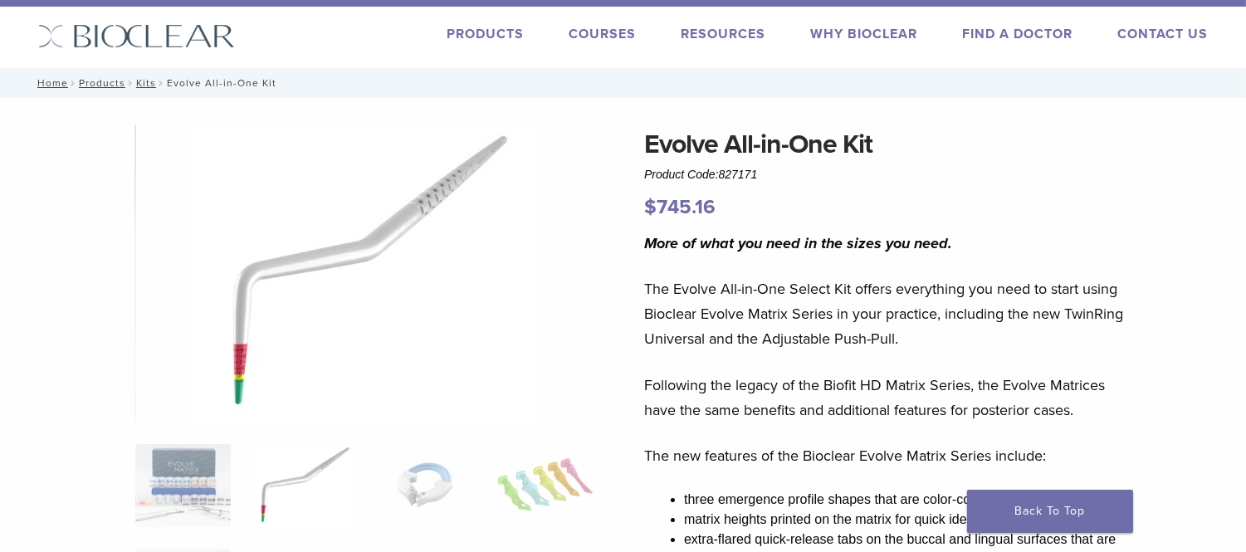
scroll to position [0, 0]
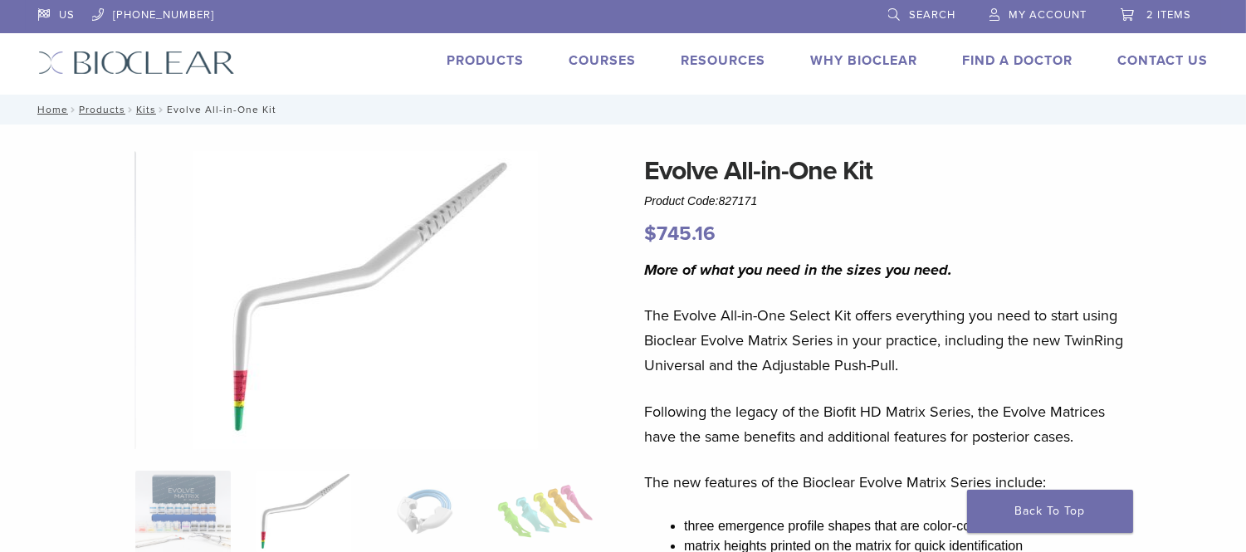
click at [940, 21] on link "Search" at bounding box center [922, 12] width 68 height 25
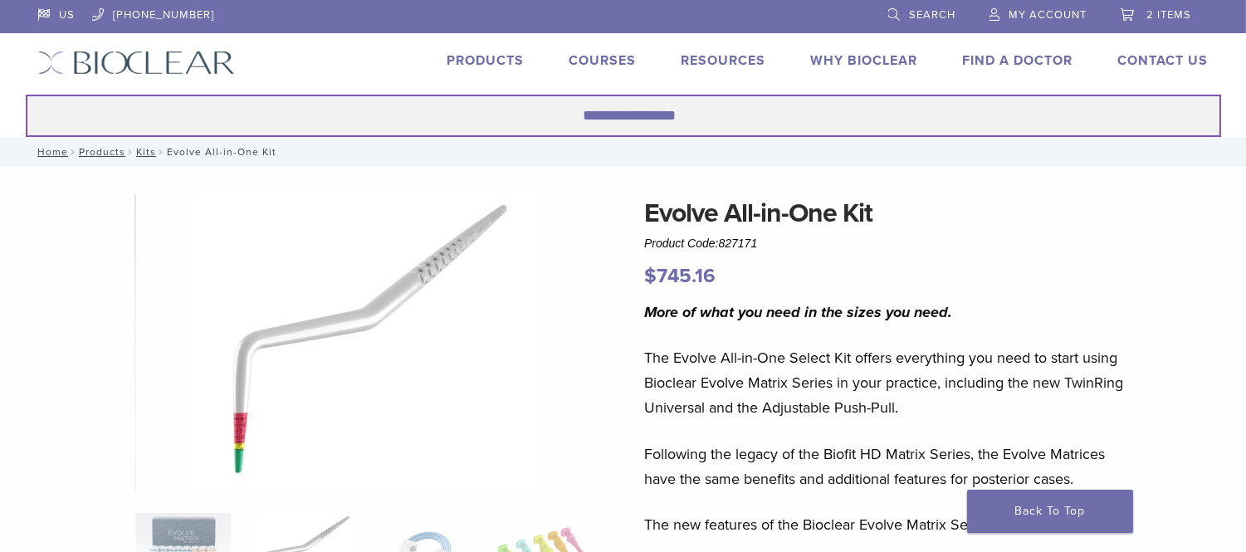
click at [681, 123] on input "Search for:" at bounding box center [623, 116] width 1195 height 42
paste input "**********"
type input "**********"
click at [25, 94] on button "Search" at bounding box center [25, 94] width 1 height 1
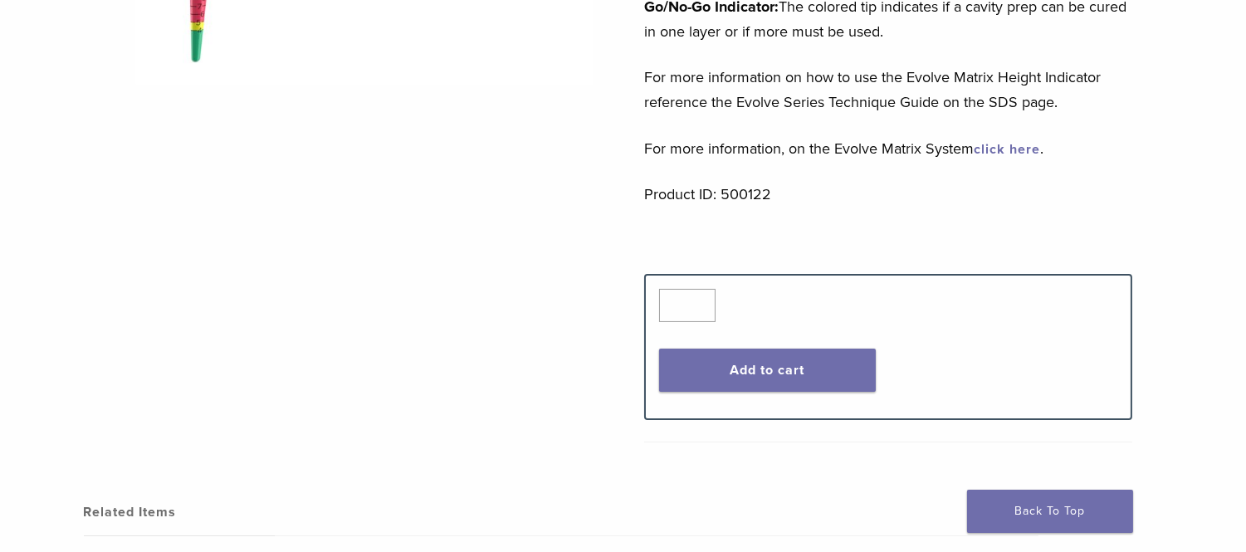
scroll to position [461, 0]
click at [784, 372] on button "Add to cart" at bounding box center [767, 369] width 217 height 43
